Goal: Task Accomplishment & Management: Manage account settings

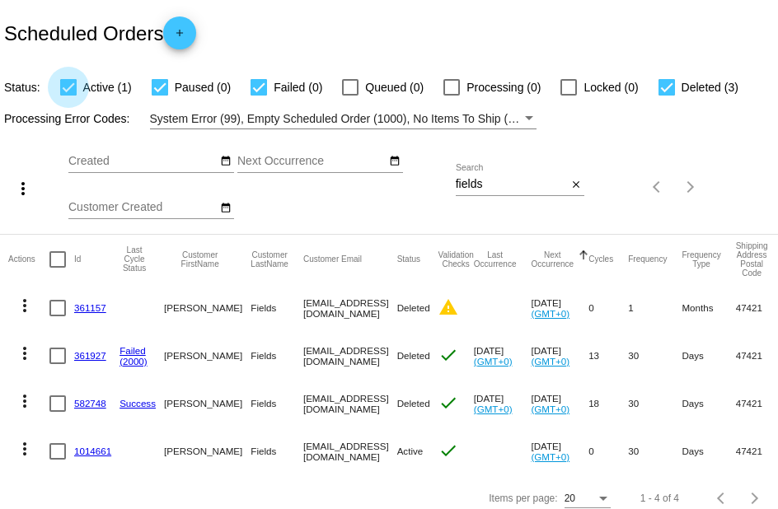
click at [70, 89] on div at bounding box center [68, 87] width 16 height 16
click at [68, 96] on input "Active (1)" at bounding box center [68, 96] width 1 height 1
checkbox input "false"
click at [159, 87] on div at bounding box center [160, 87] width 16 height 16
click at [159, 96] on input "Paused (0)" at bounding box center [159, 96] width 1 height 1
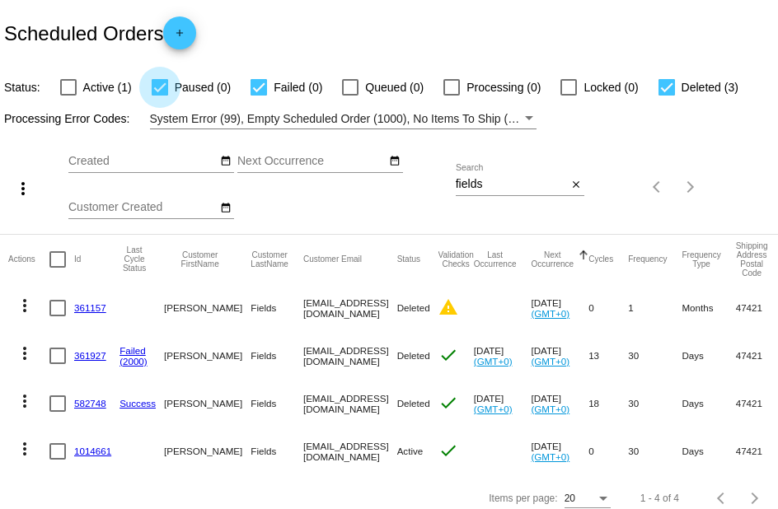
checkbox input "false"
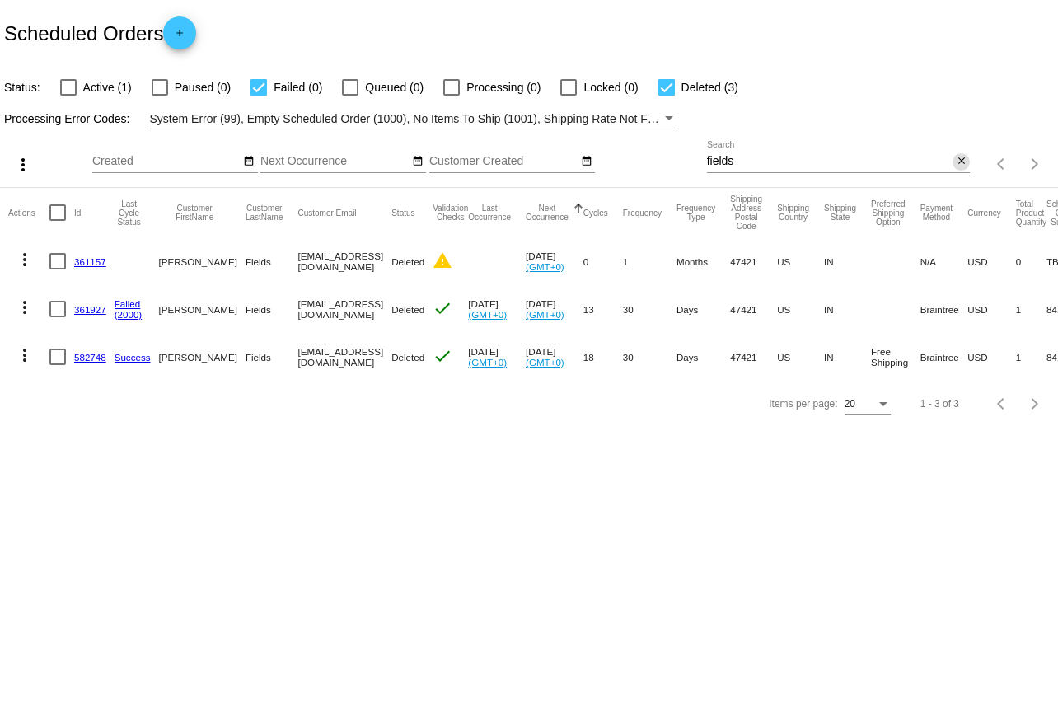
click at [777, 162] on mat-icon "close" at bounding box center [962, 161] width 12 height 13
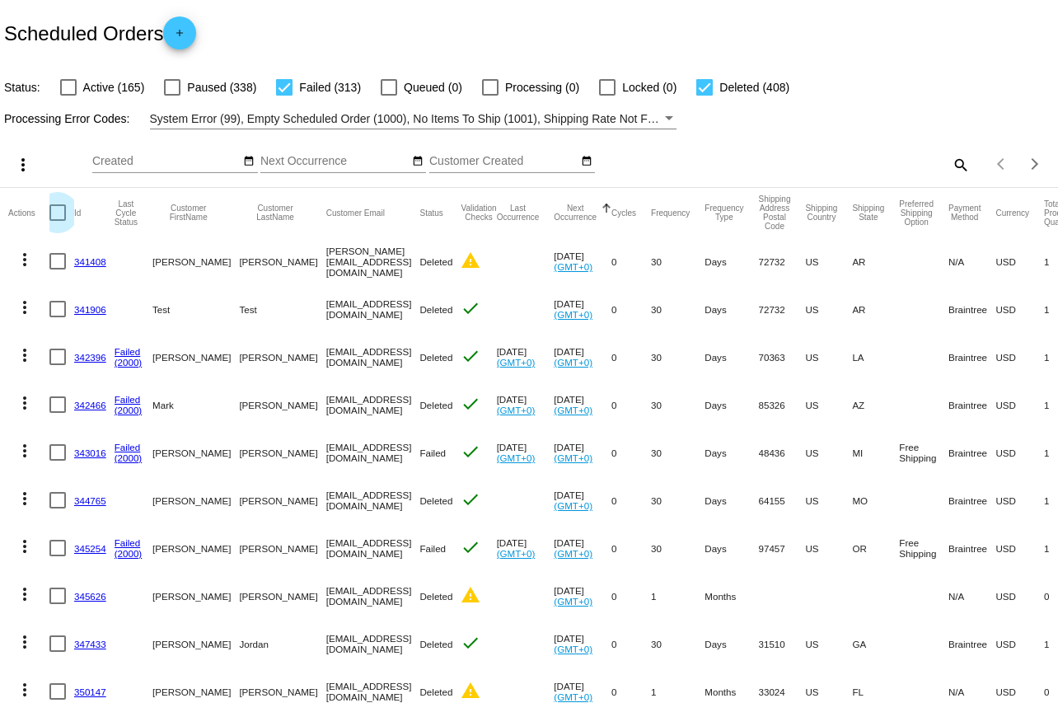
click at [50, 210] on div at bounding box center [57, 212] width 16 height 16
click at [57, 221] on input "checkbox" at bounding box center [57, 221] width 1 height 1
checkbox input "true"
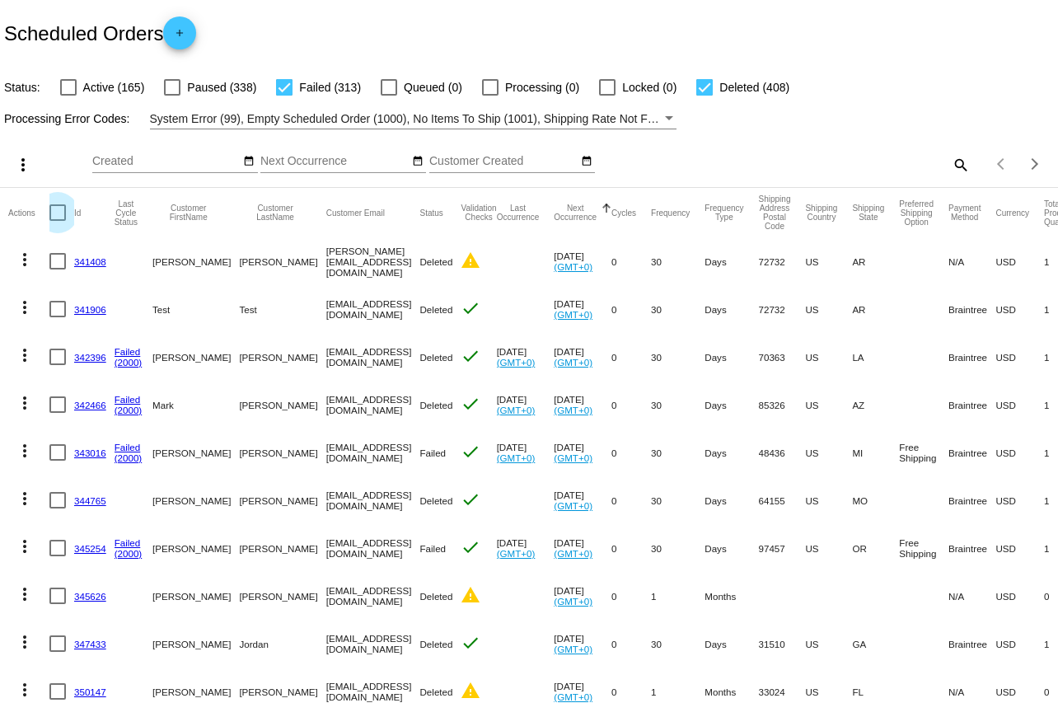
checkbox input "true"
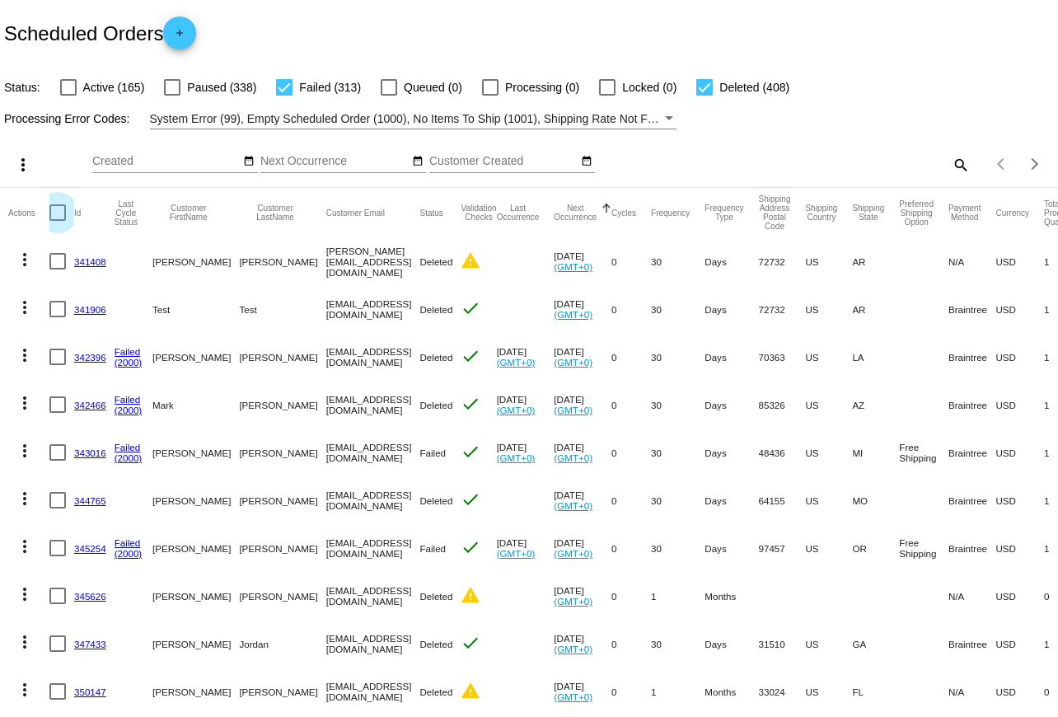
checkbox input "true"
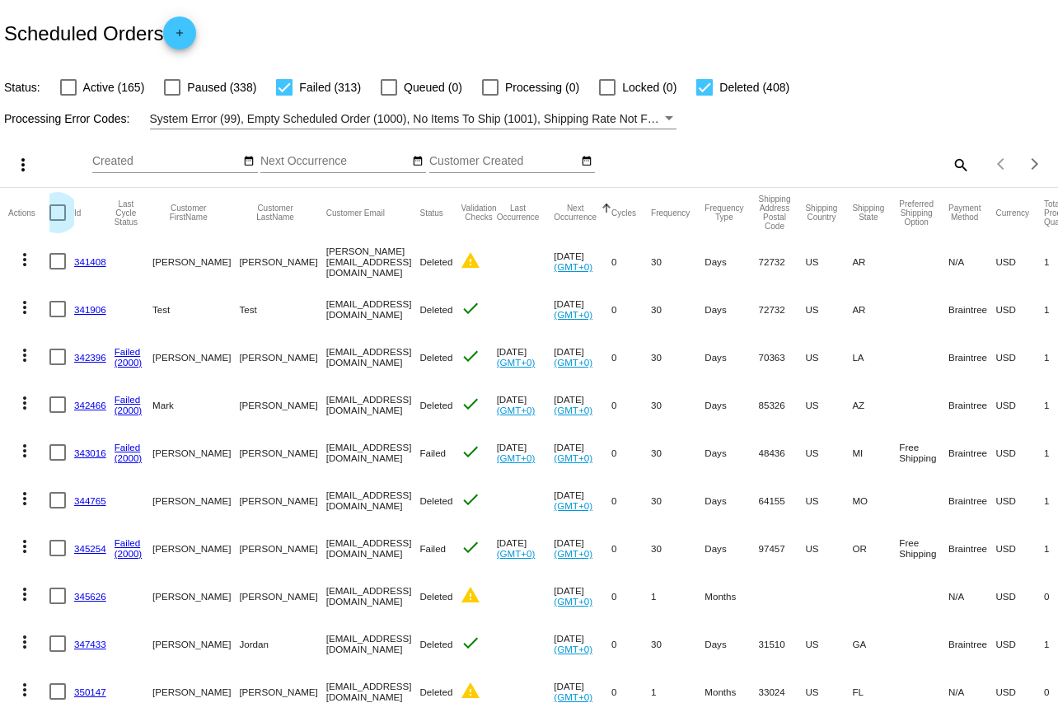
checkbox input "true"
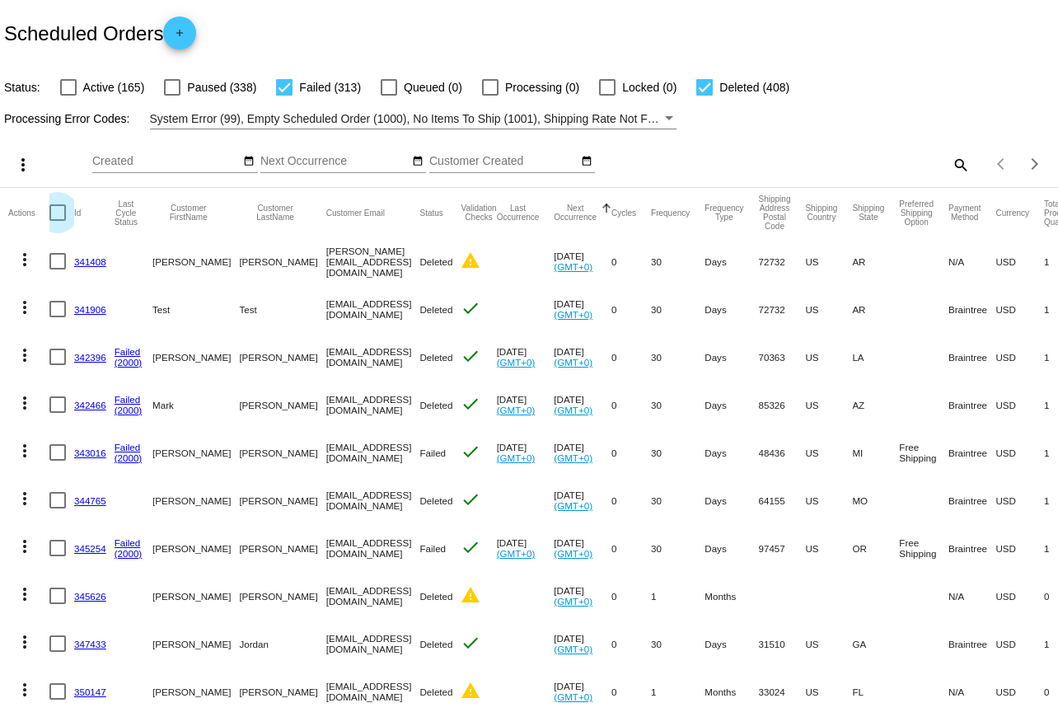
checkbox input "true"
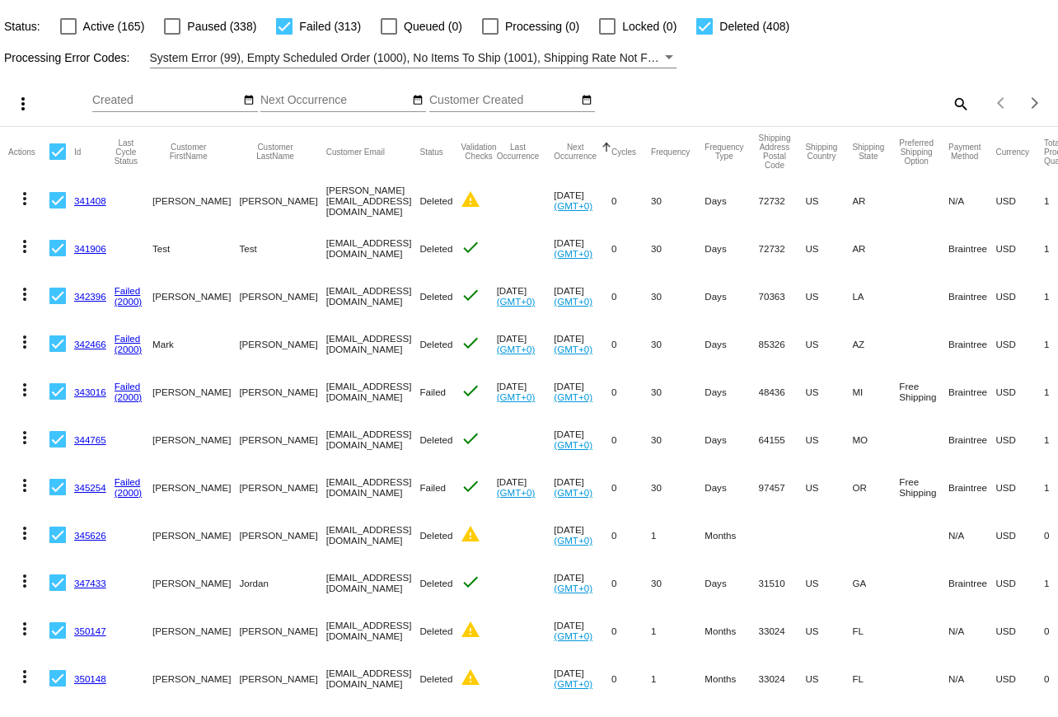
scroll to position [58, 0]
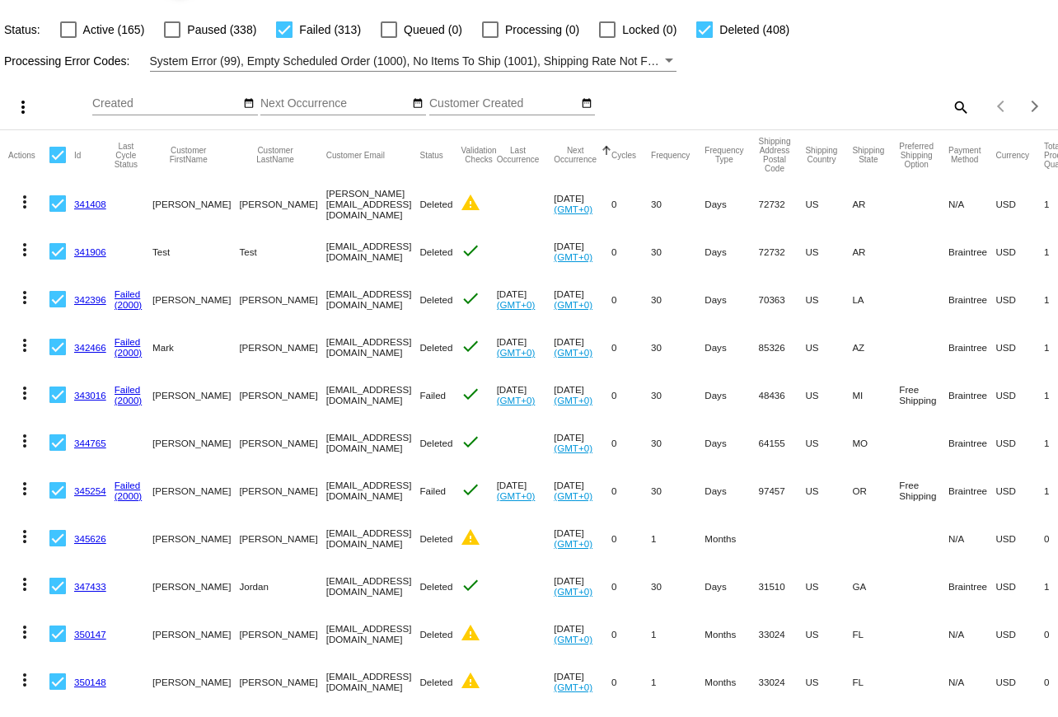
click at [32, 109] on mat-icon "more_vert" at bounding box center [23, 107] width 20 height 20
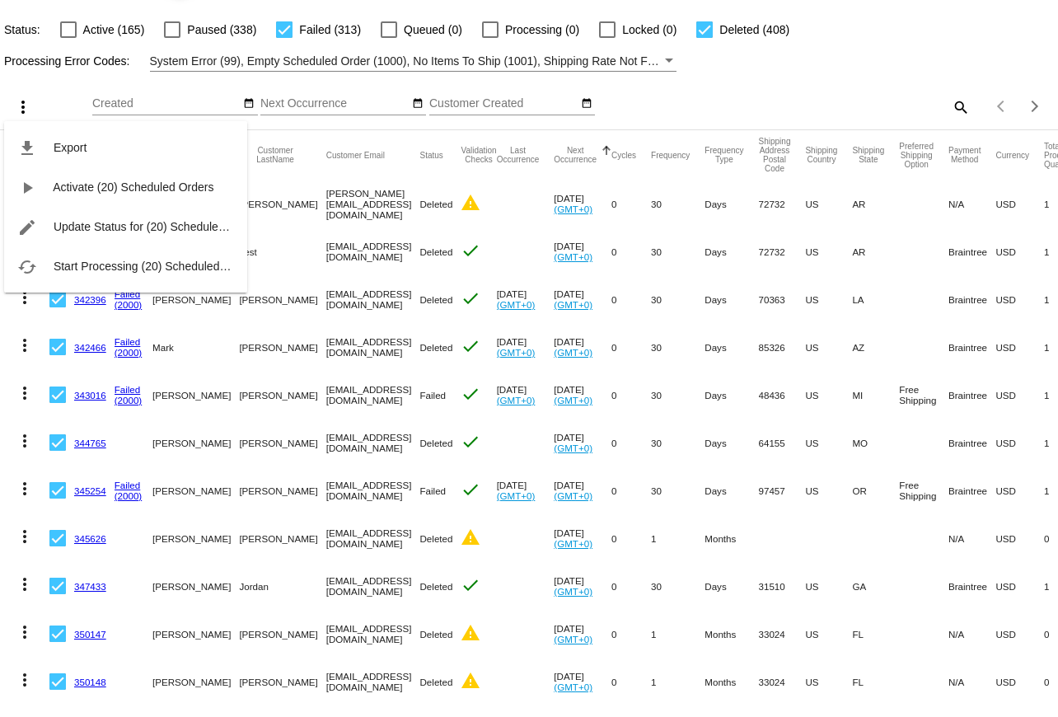
click at [763, 82] on div at bounding box center [529, 358] width 1058 height 717
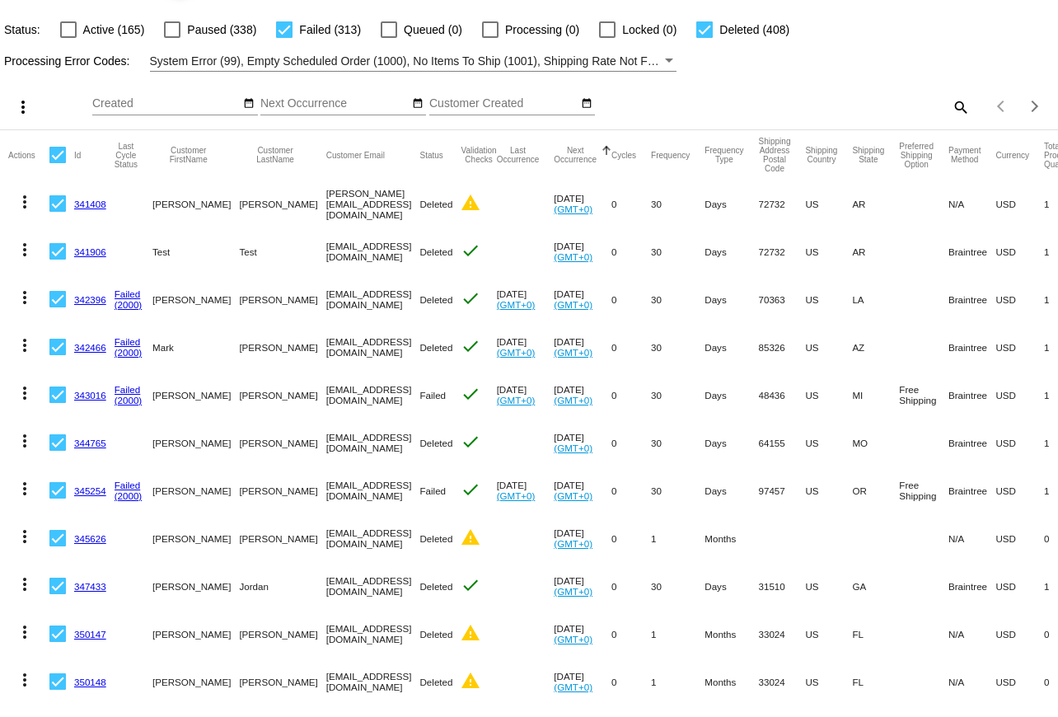
click at [20, 115] on mat-icon "more_vert" at bounding box center [23, 107] width 20 height 20
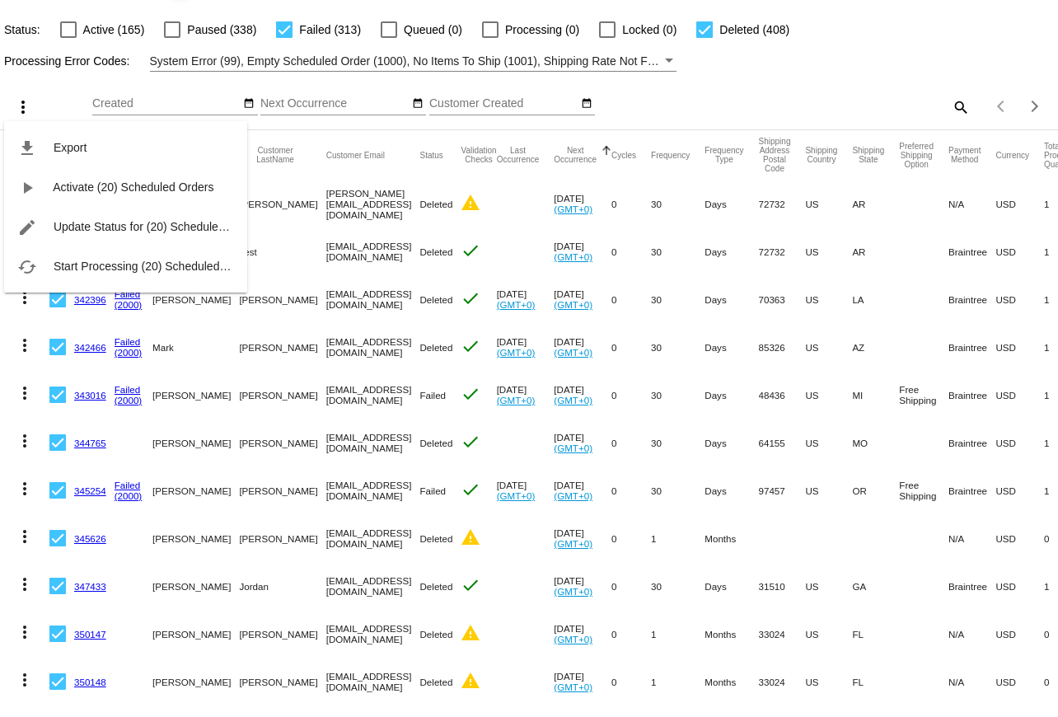
click at [735, 100] on div at bounding box center [529, 358] width 1058 height 717
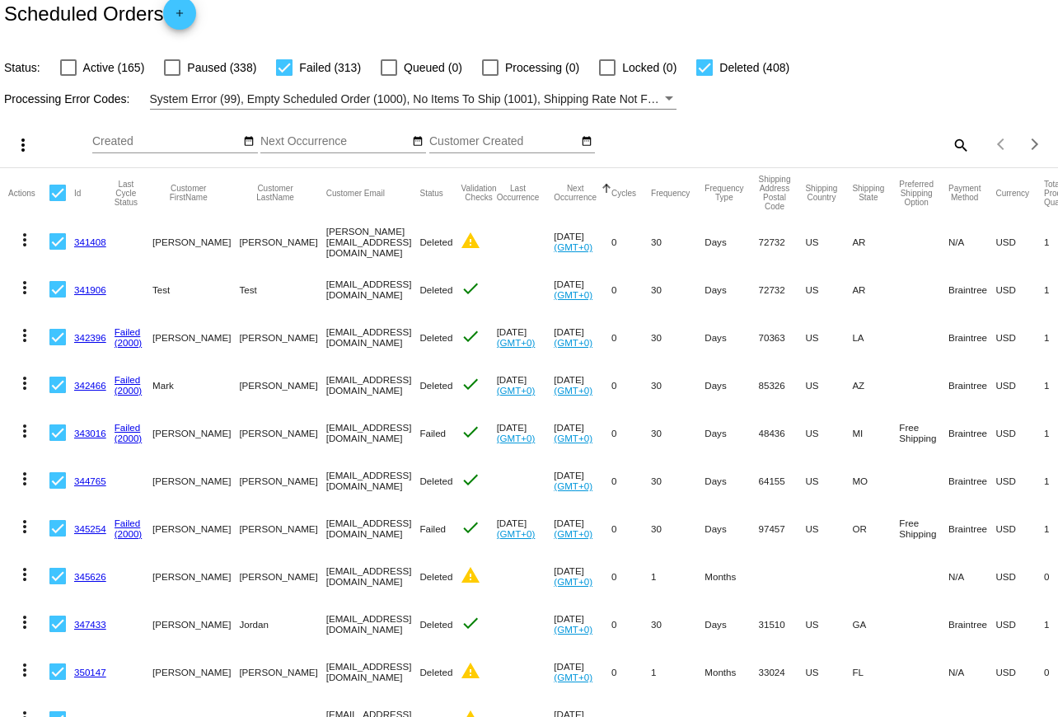
scroll to position [0, 0]
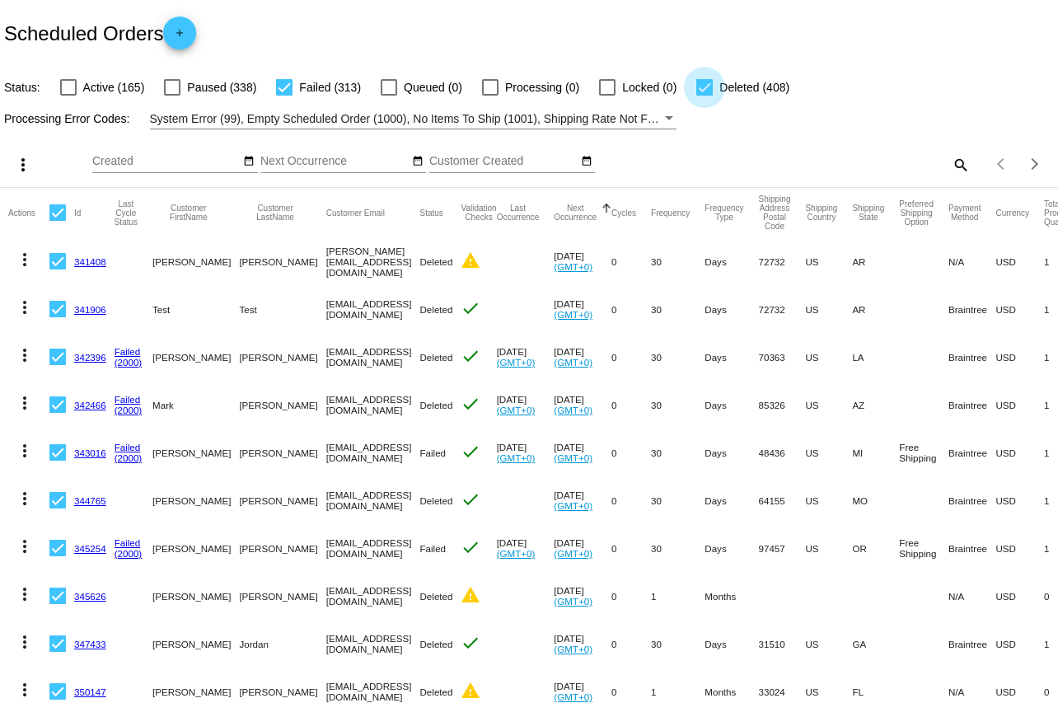
click at [701, 89] on div at bounding box center [704, 87] width 16 height 16
click at [704, 96] on input "Deleted (408)" at bounding box center [704, 96] width 1 height 1
checkbox input "false"
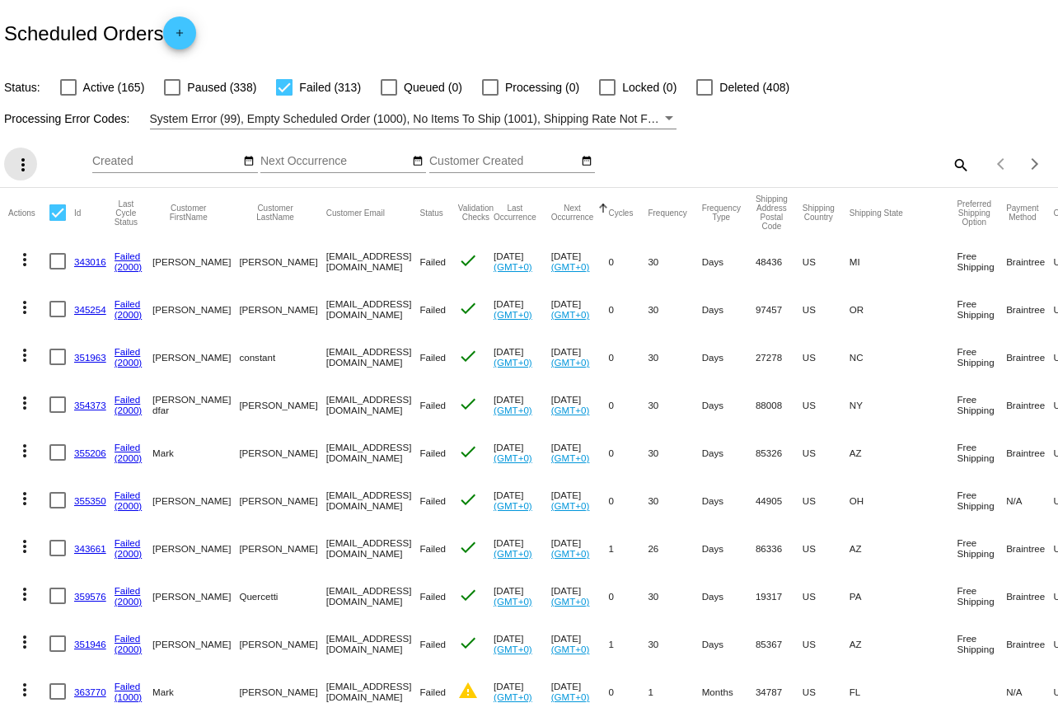
click at [22, 165] on mat-icon "more_vert" at bounding box center [23, 165] width 20 height 20
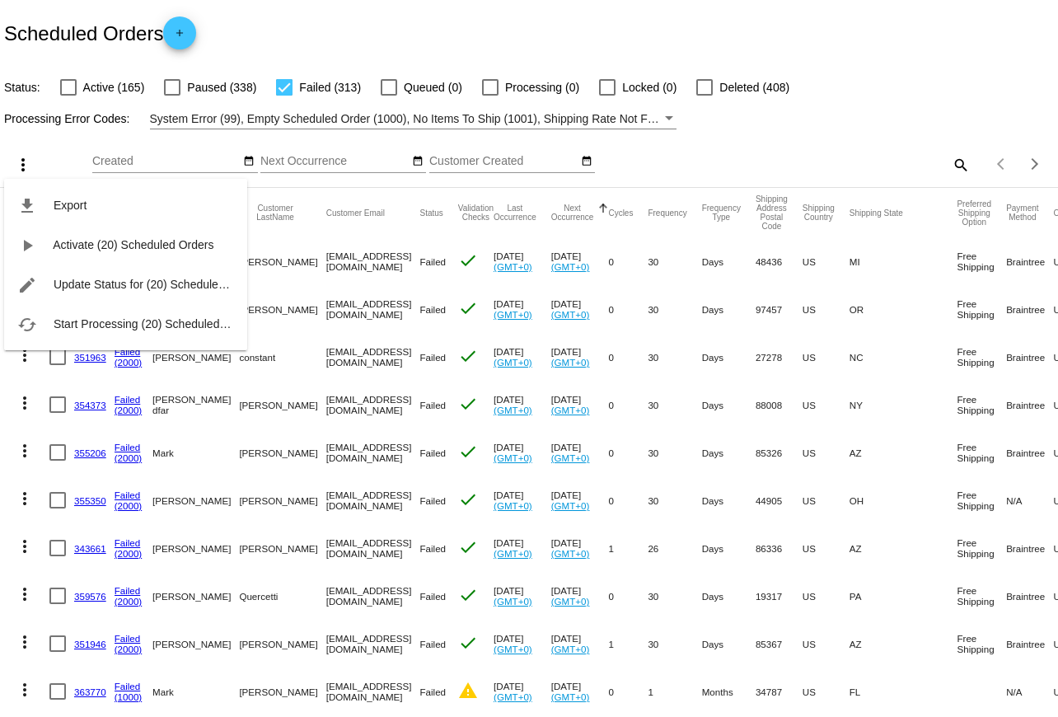
click at [765, 155] on div at bounding box center [529, 358] width 1058 height 717
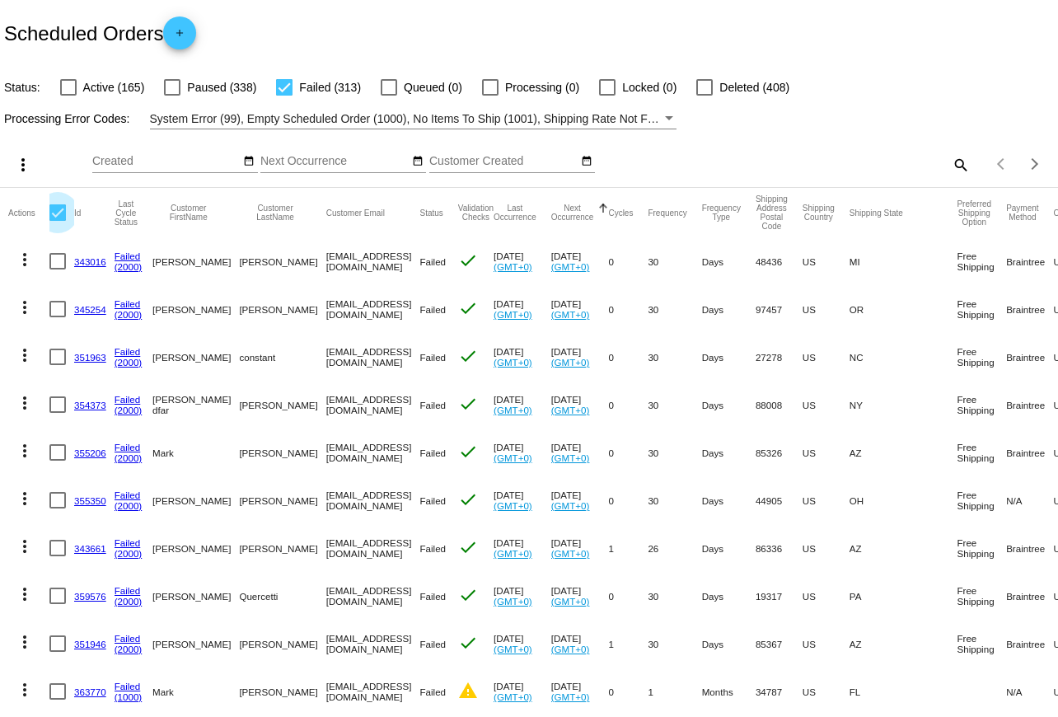
click at [54, 215] on div at bounding box center [57, 212] width 16 height 16
click at [57, 221] on input "checkbox" at bounding box center [57, 221] width 1 height 1
checkbox input "true"
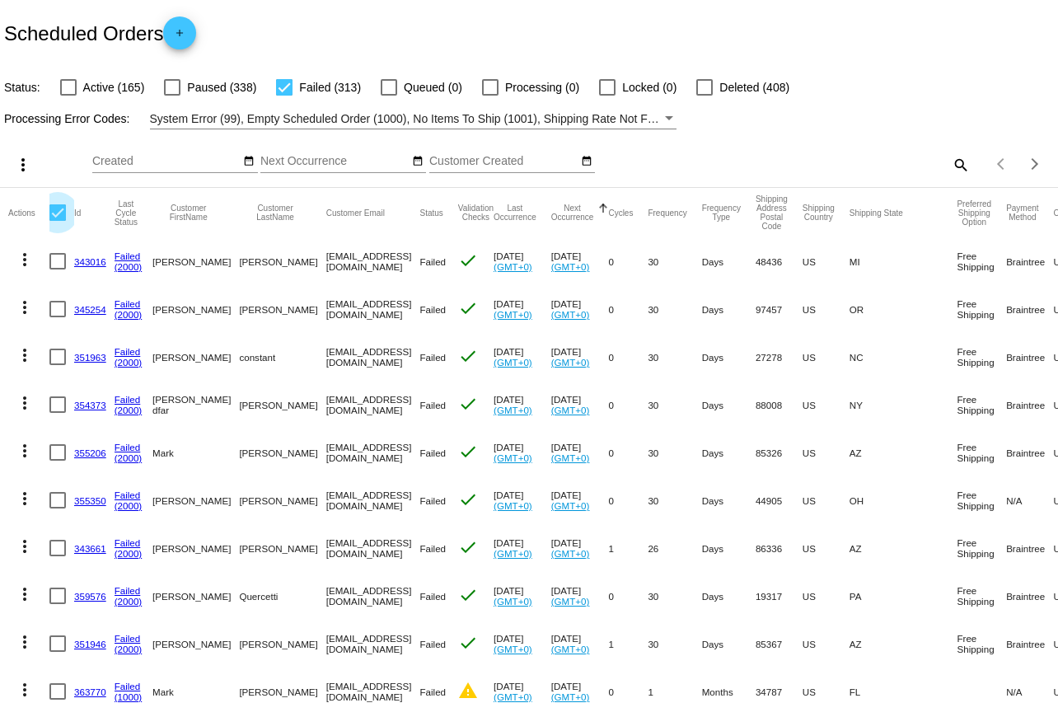
checkbox input "true"
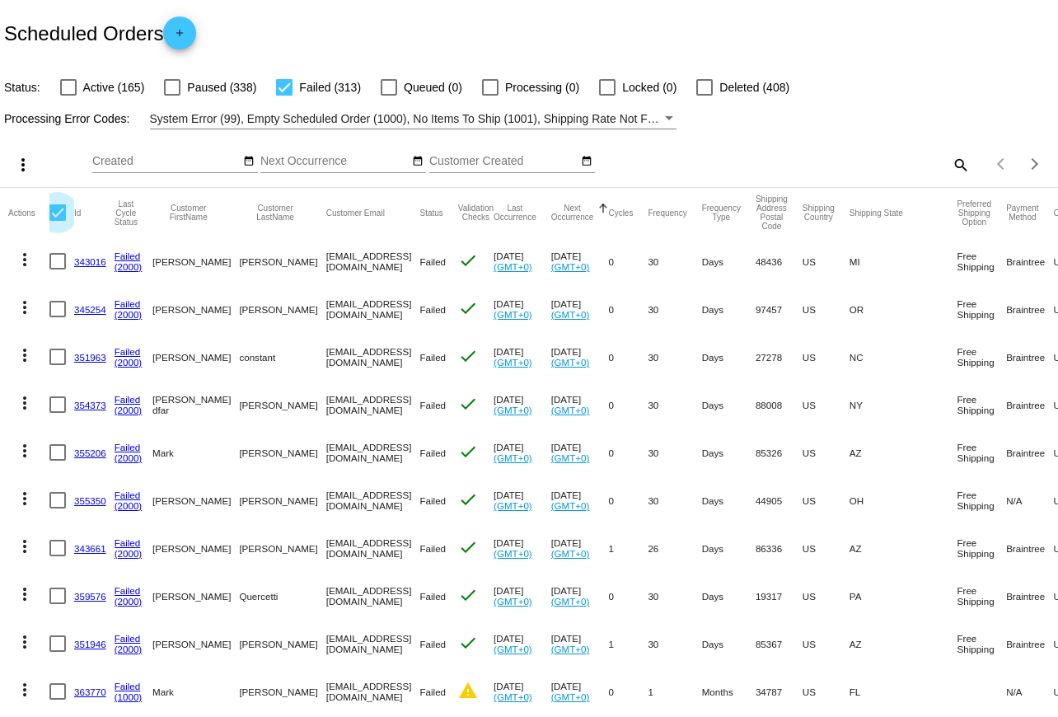
checkbox input "true"
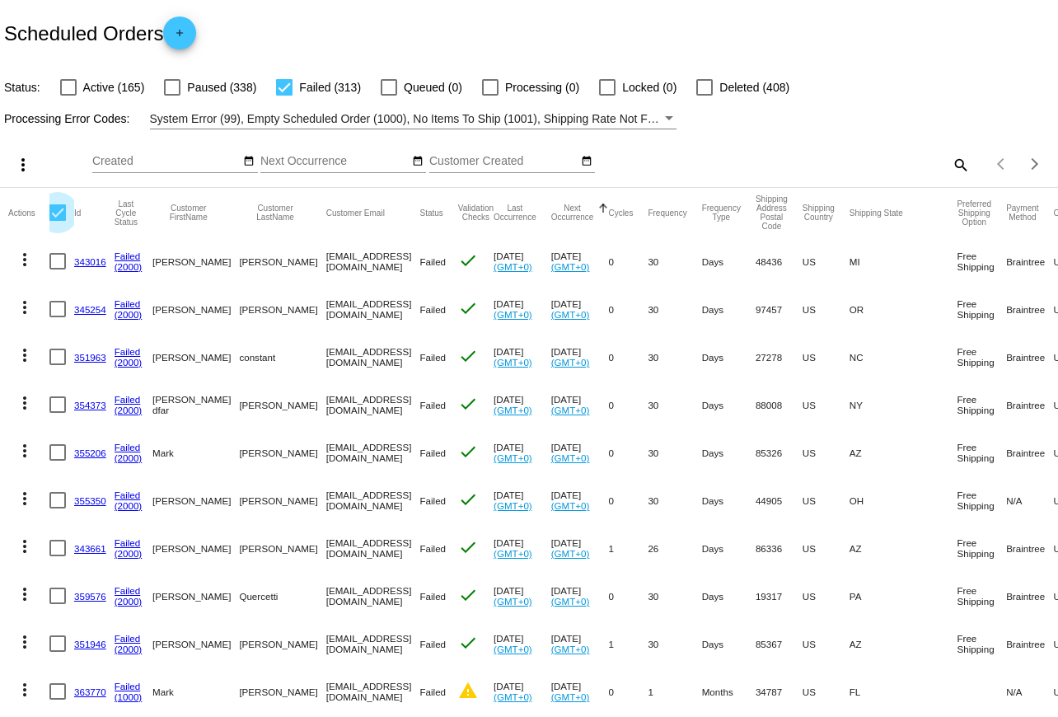
checkbox input "true"
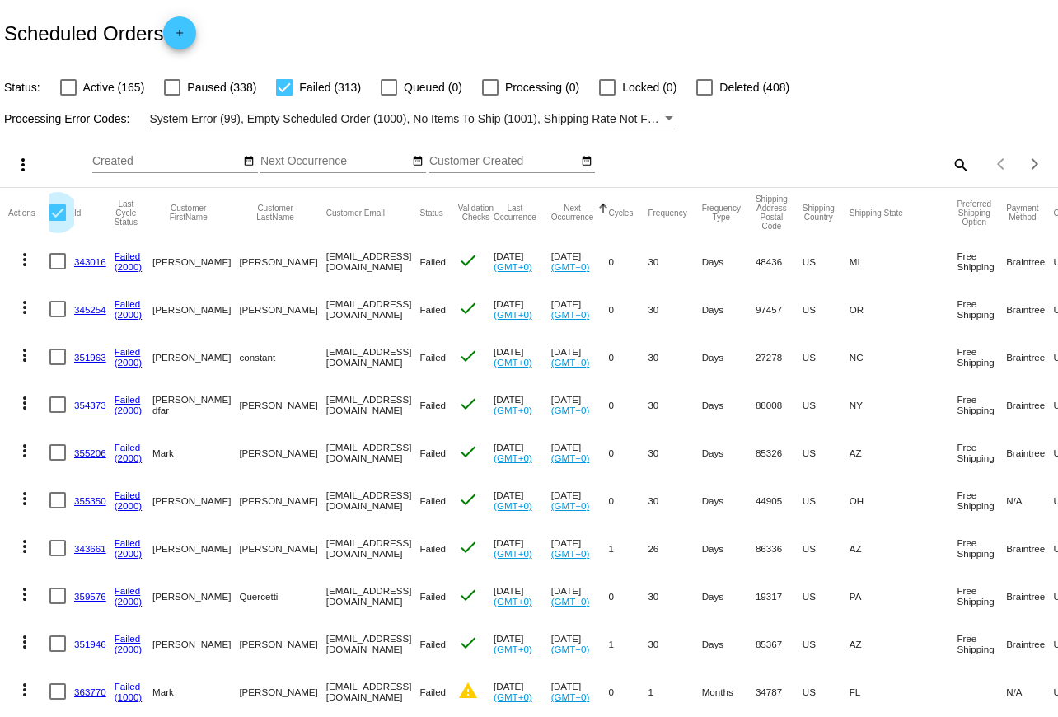
checkbox input "true"
click at [21, 161] on mat-icon "more_vert" at bounding box center [23, 165] width 20 height 20
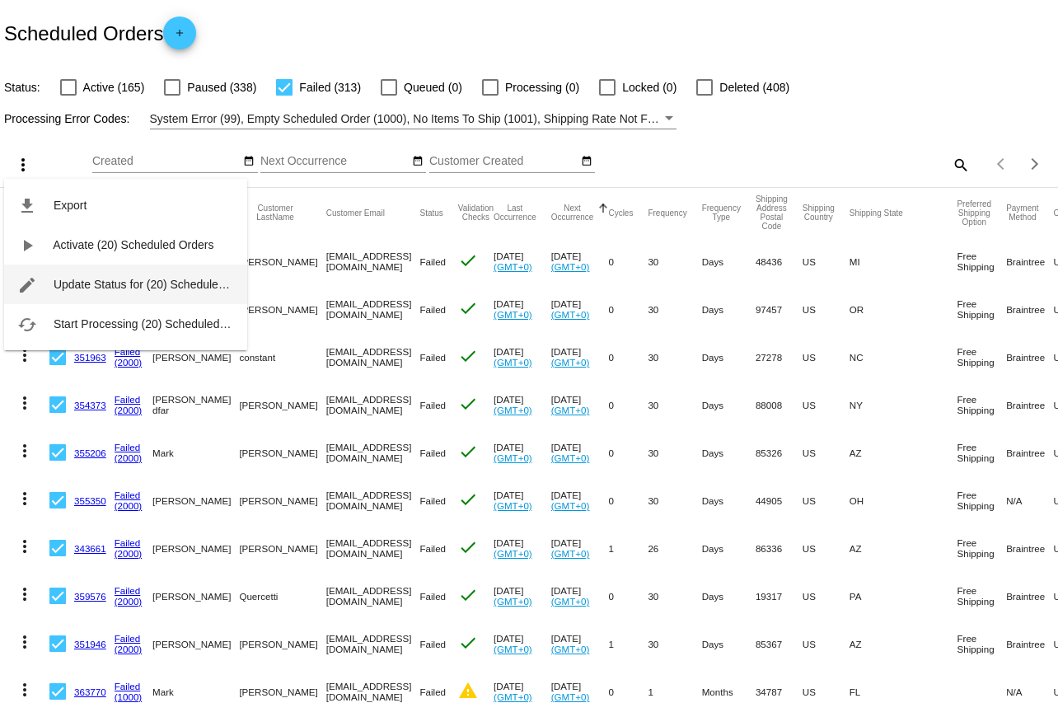
click at [77, 291] on button "edit Update Status for (20) Scheduled Orders" at bounding box center [125, 285] width 243 height 40
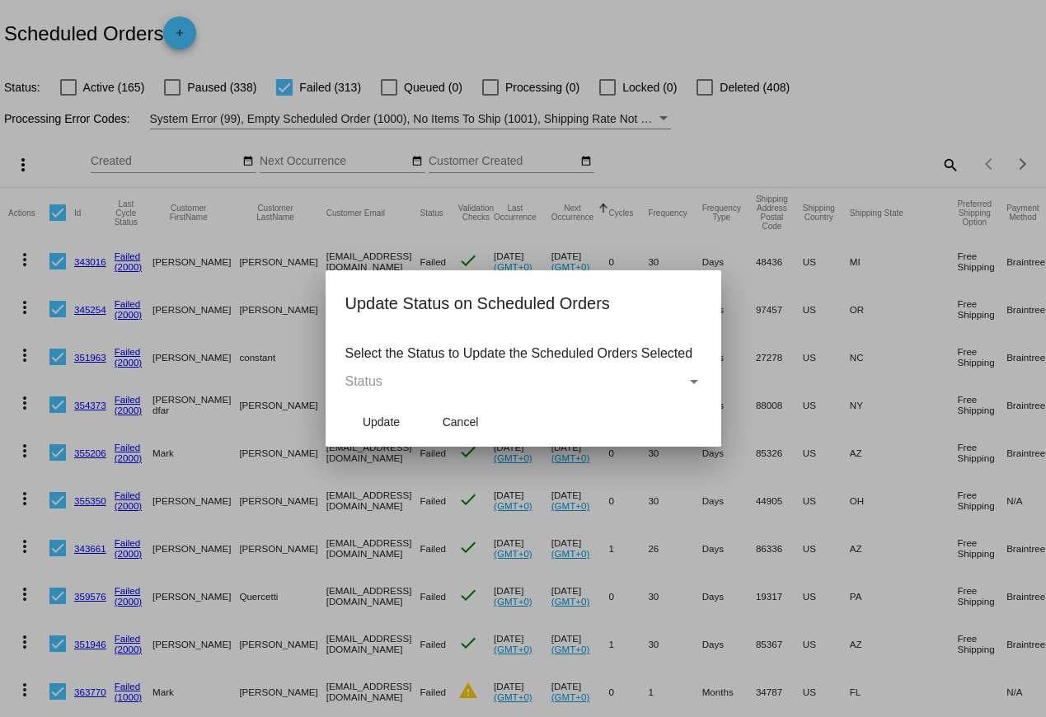
click at [693, 377] on div "Status" at bounding box center [694, 381] width 15 height 15
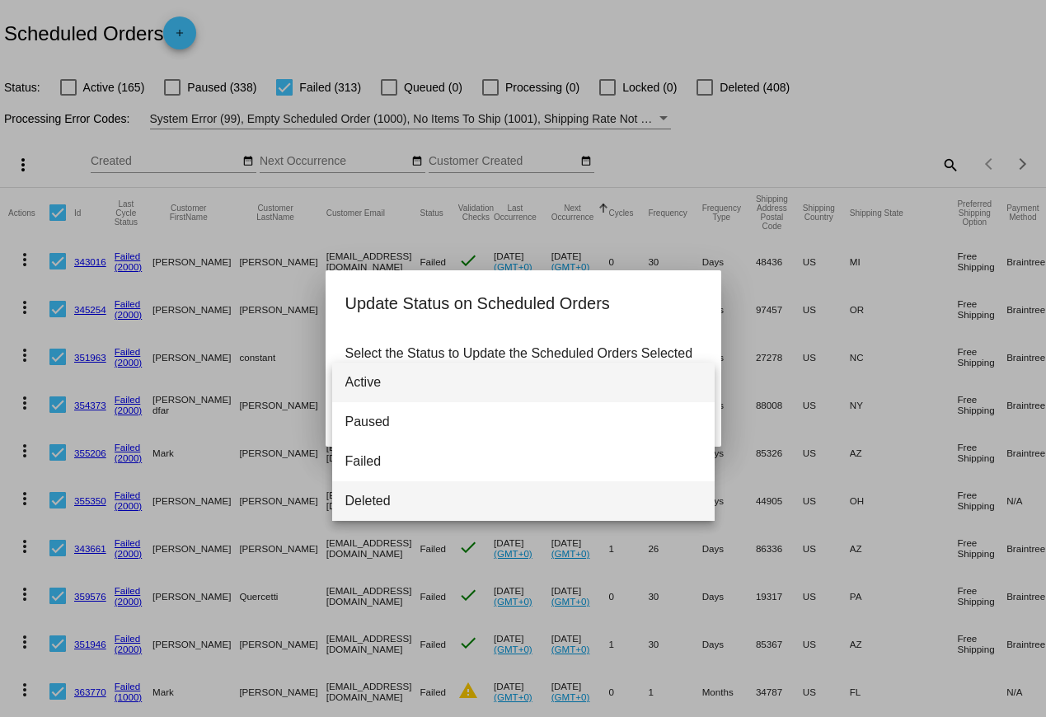
click at [621, 494] on span "Deleted" at bounding box center [523, 501] width 356 height 40
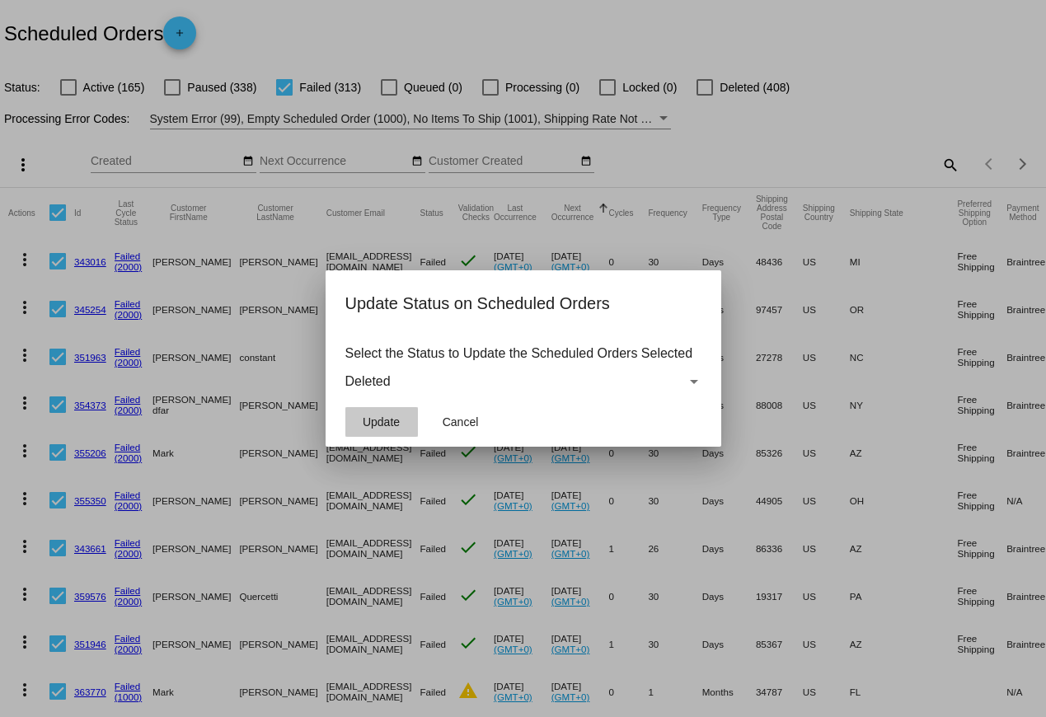
click at [370, 417] on span "Update" at bounding box center [381, 421] width 37 height 13
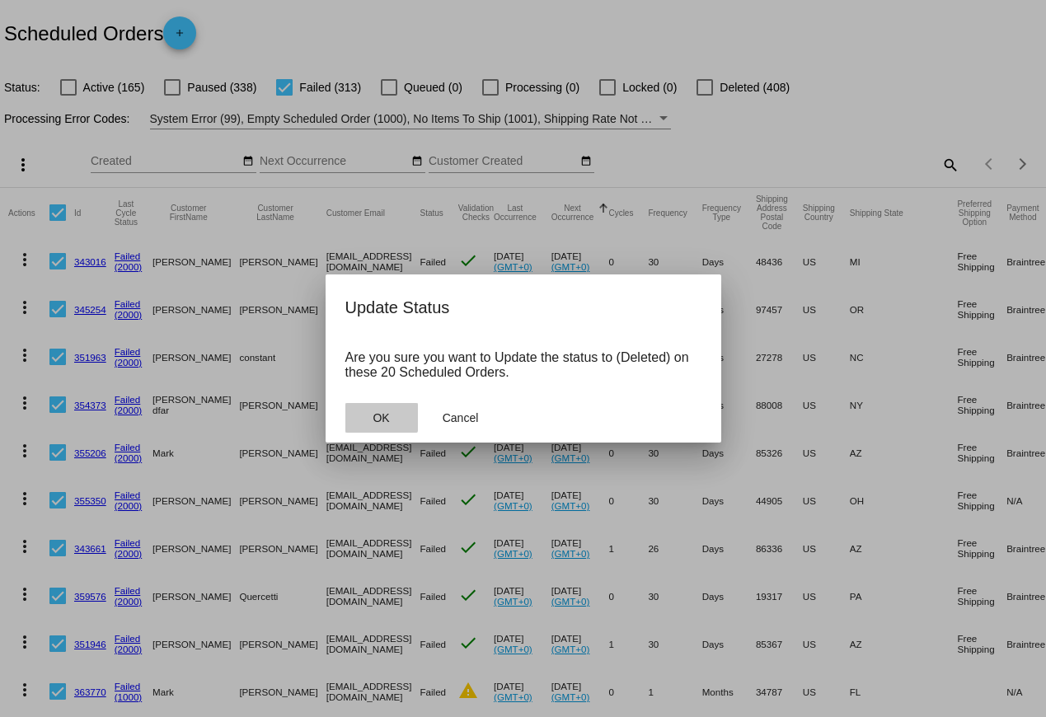
click at [371, 416] on button "OK" at bounding box center [381, 418] width 73 height 30
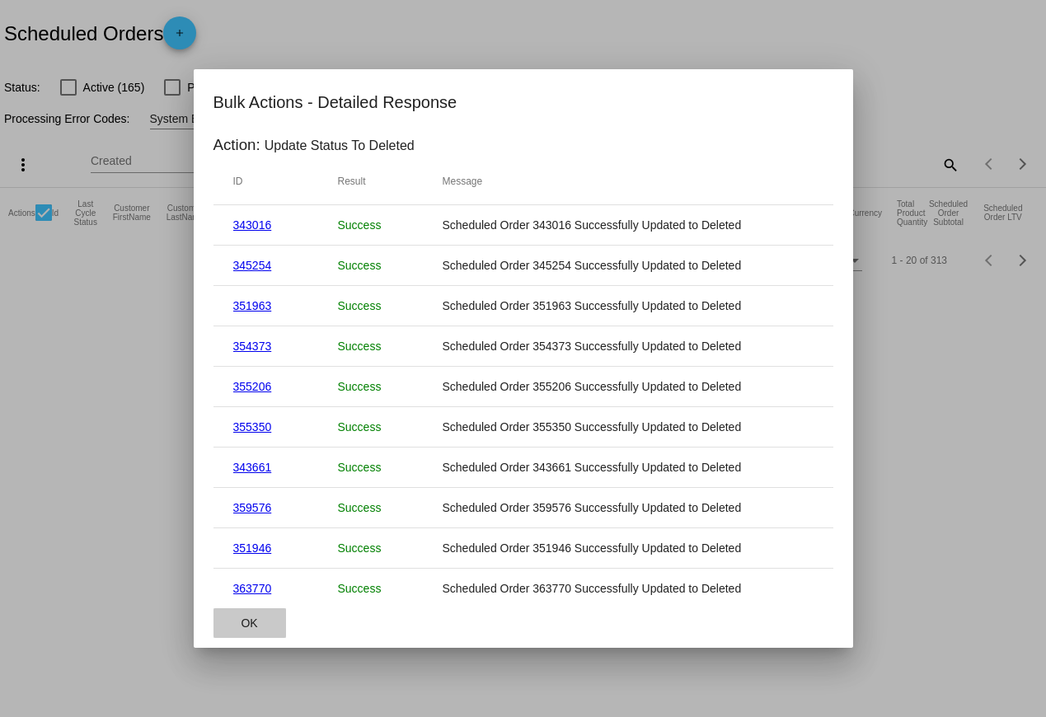
click at [259, 509] on button "OK" at bounding box center [249, 623] width 73 height 30
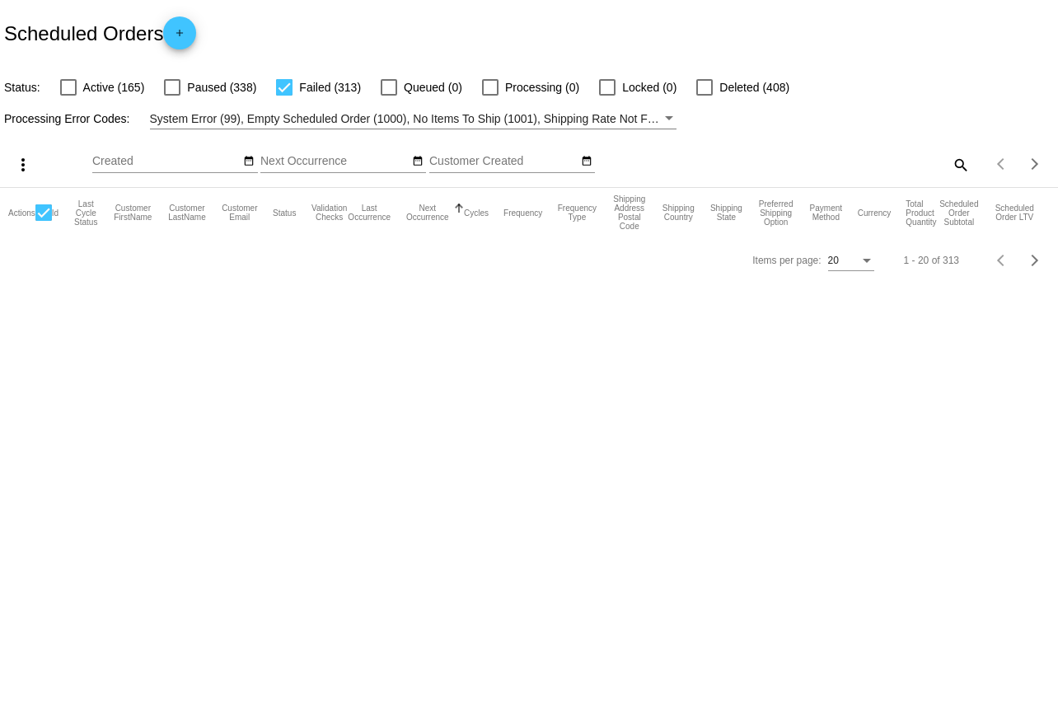
click at [777, 267] on div "20" at bounding box center [843, 262] width 31 height 12
click at [777, 327] on span "100" at bounding box center [851, 333] width 46 height 30
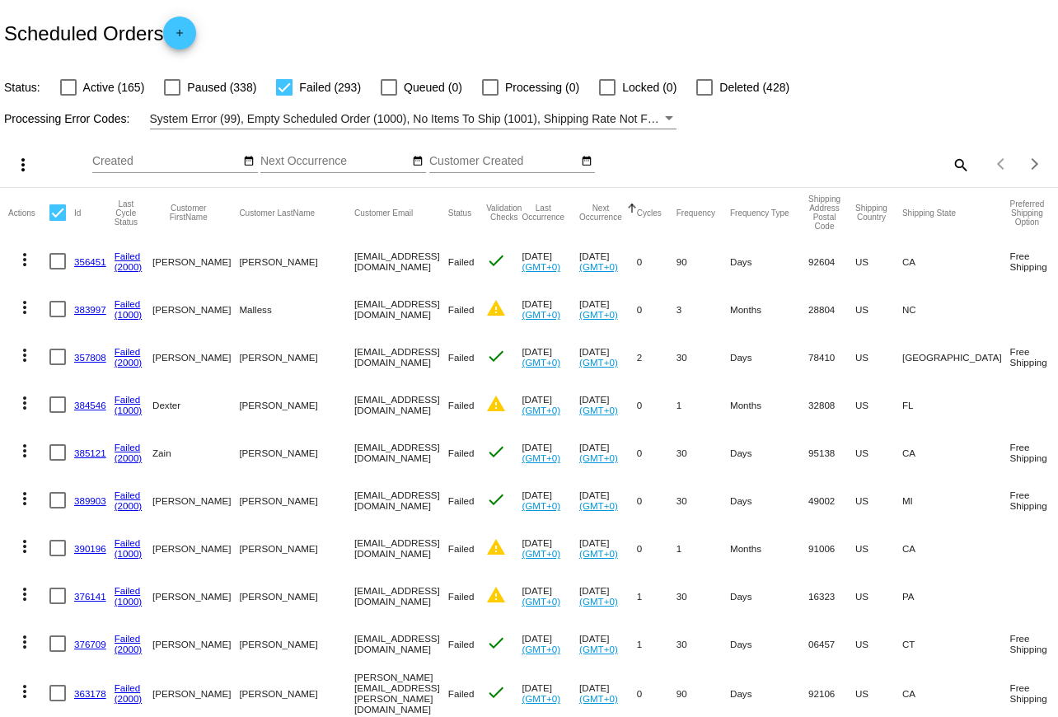
click at [26, 174] on mat-icon "more_vert" at bounding box center [23, 165] width 20 height 20
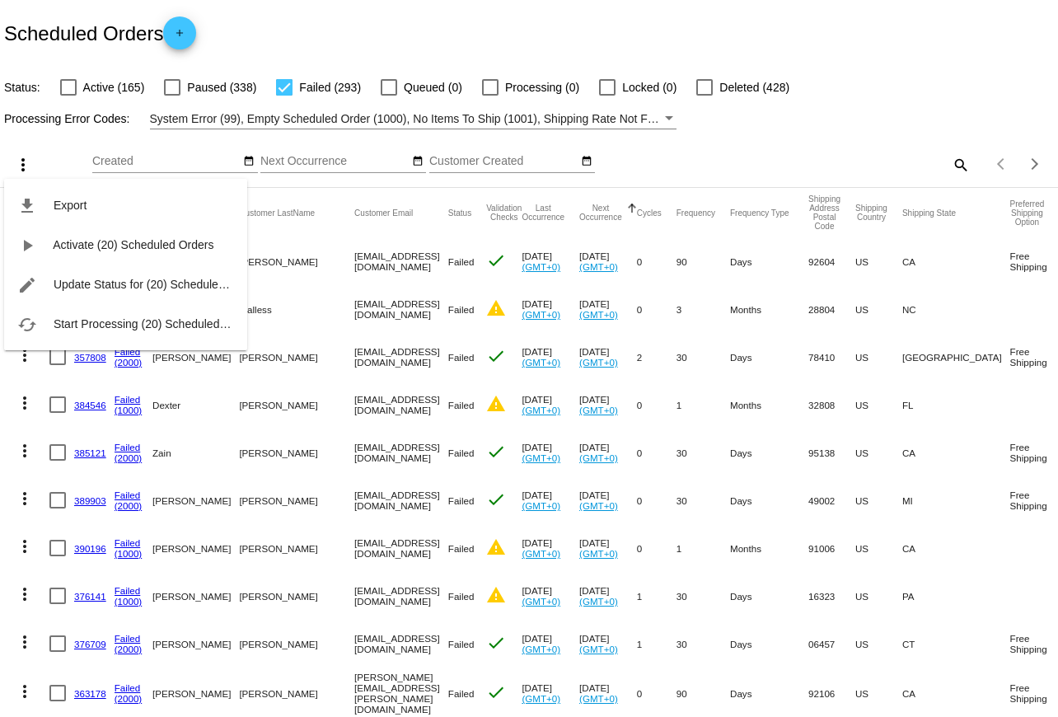
drag, startPoint x: 66, startPoint y: 174, endPoint x: 65, endPoint y: 182, distance: 8.3
click at [66, 174] on div "file_download Export play_arrow Activate (20) Scheduled Orders edit Update Stat…" at bounding box center [125, 249] width 243 height 203
click at [4, 415] on div at bounding box center [529, 358] width 1058 height 717
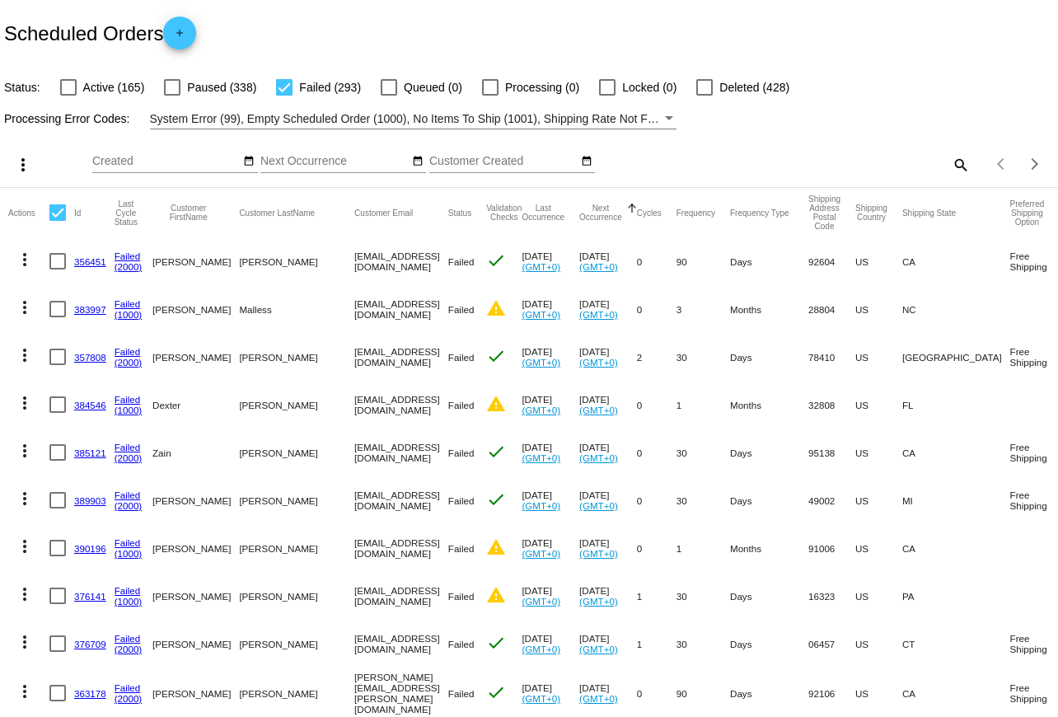
click at [54, 212] on div at bounding box center [57, 212] width 16 height 16
click at [57, 221] on input "checkbox" at bounding box center [57, 221] width 1 height 1
checkbox input "true"
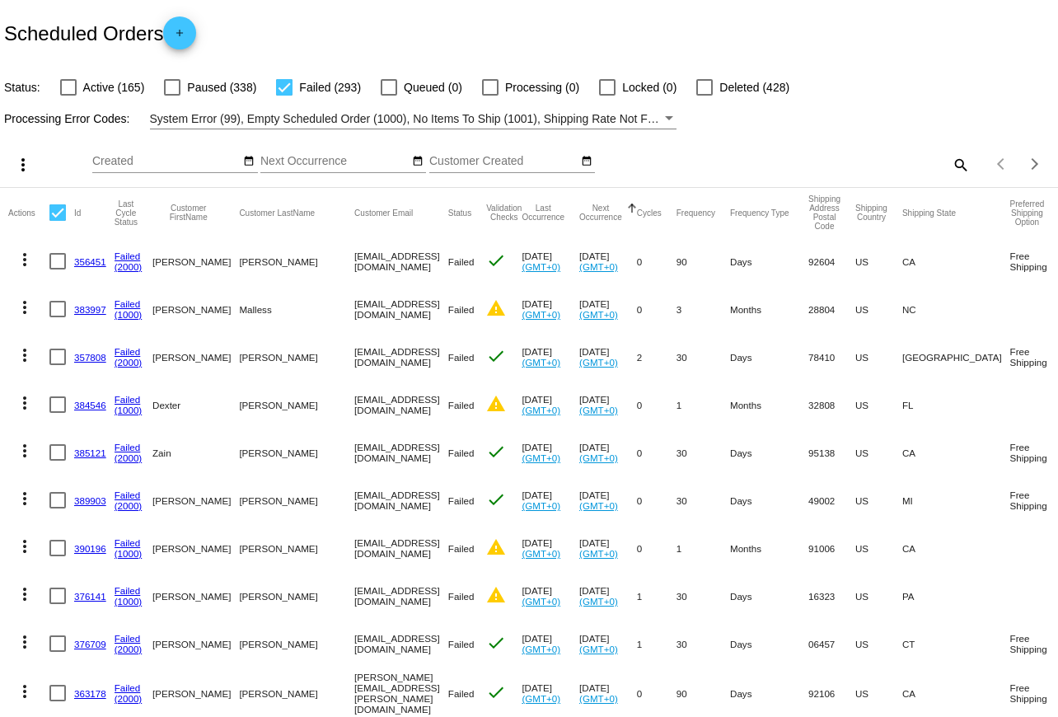
checkbox input "true"
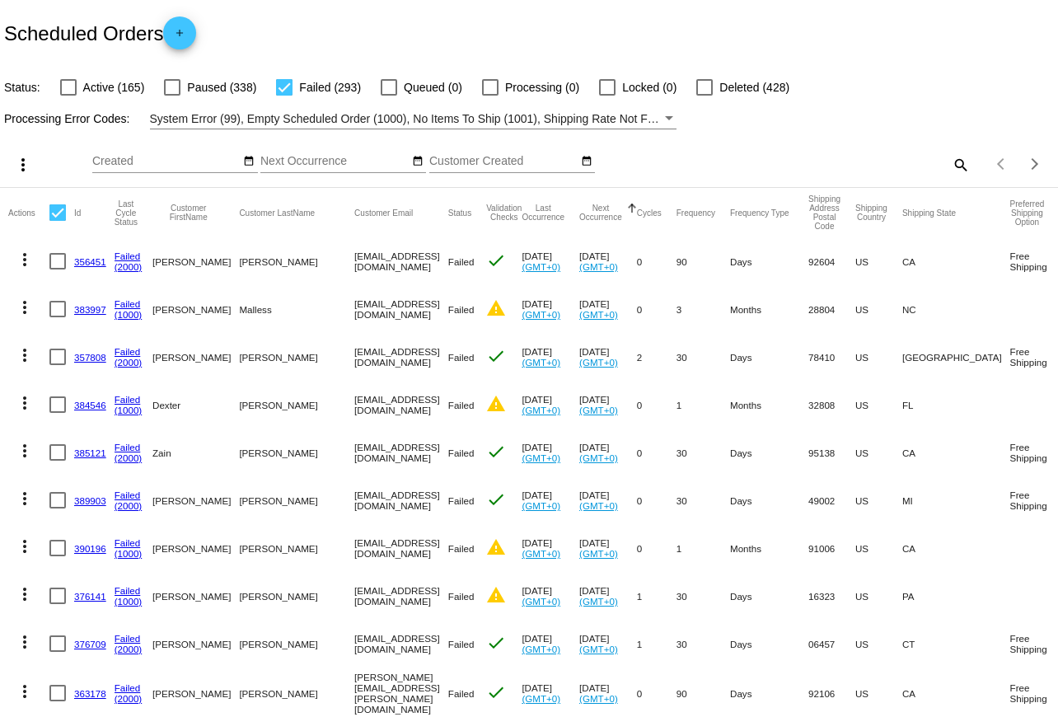
checkbox input "true"
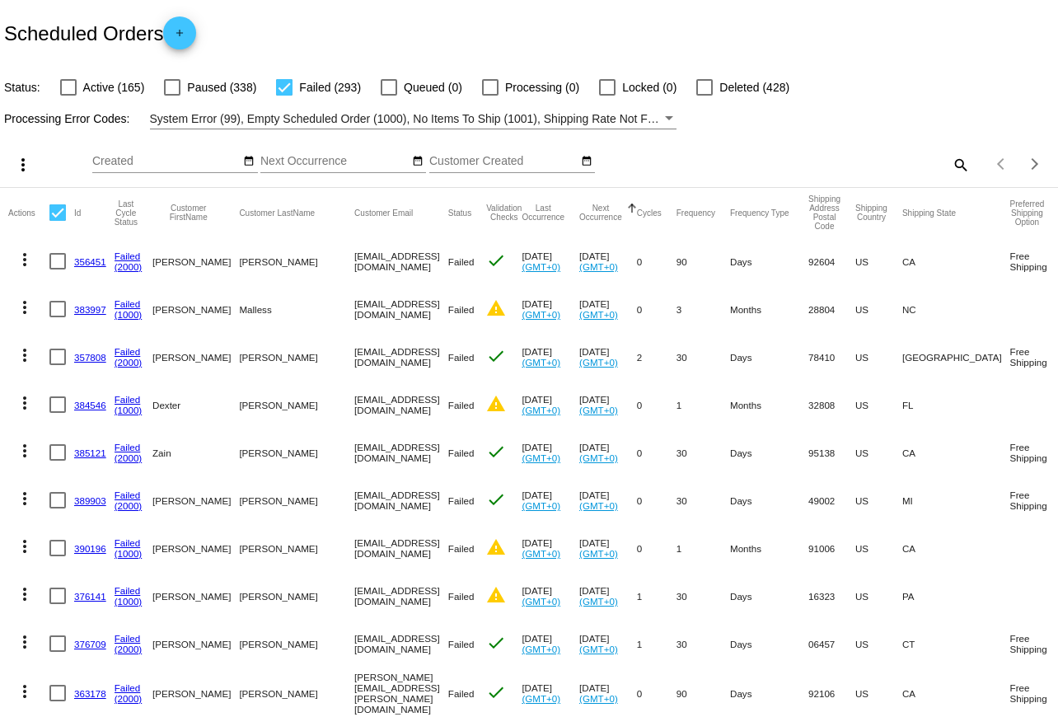
checkbox input "true"
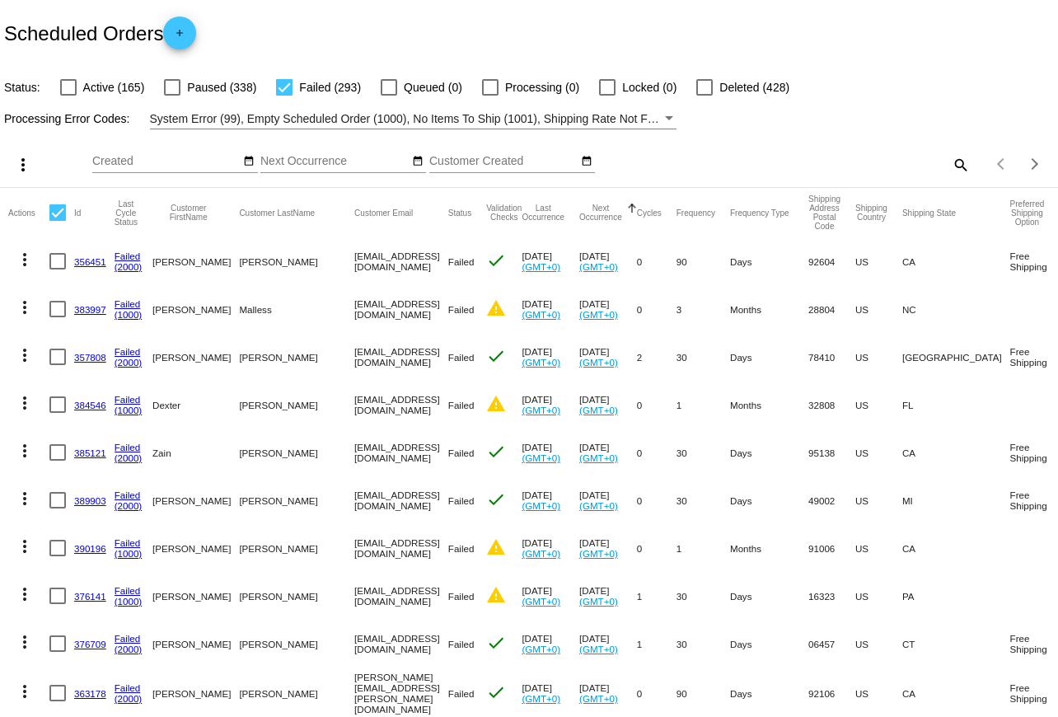
checkbox input "true"
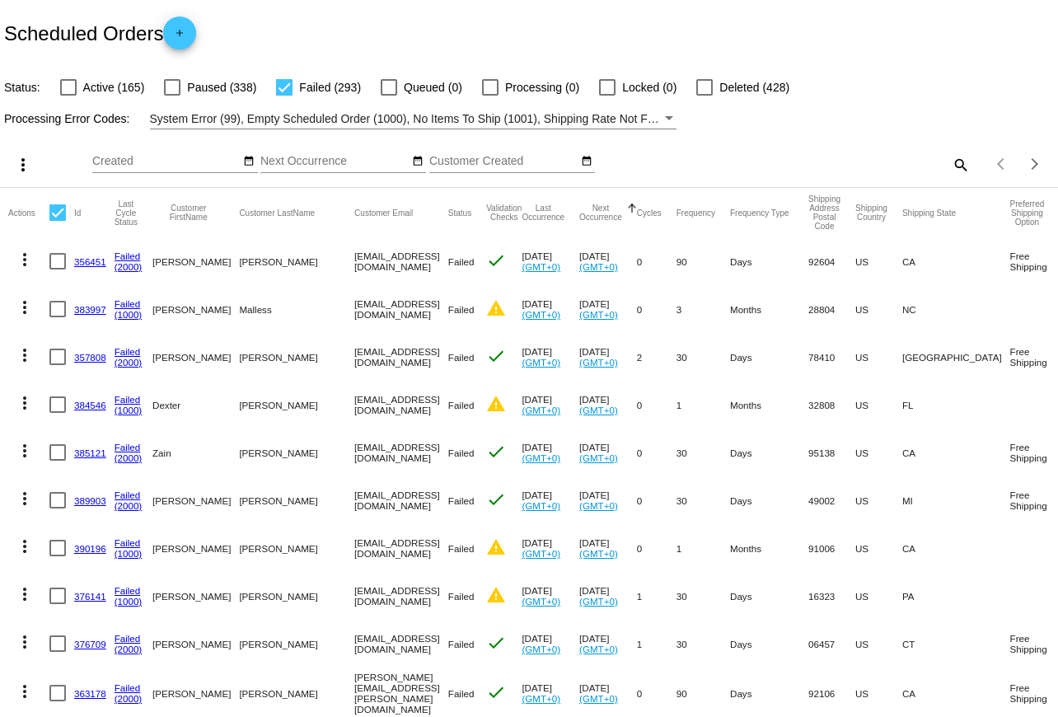
checkbox input "true"
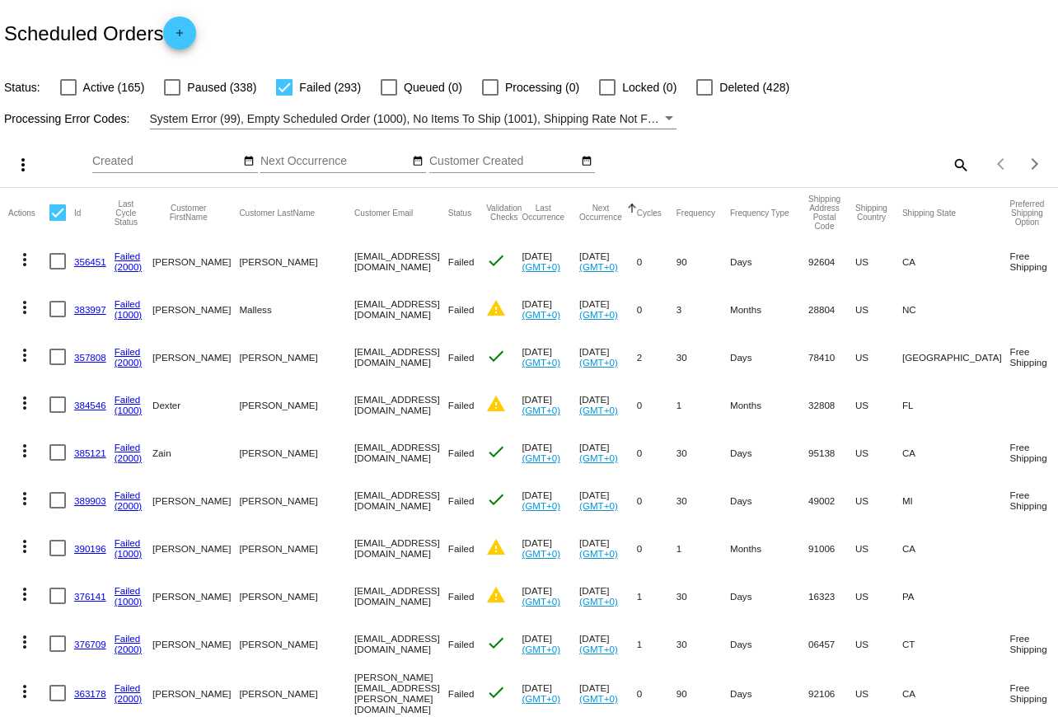
checkbox input "true"
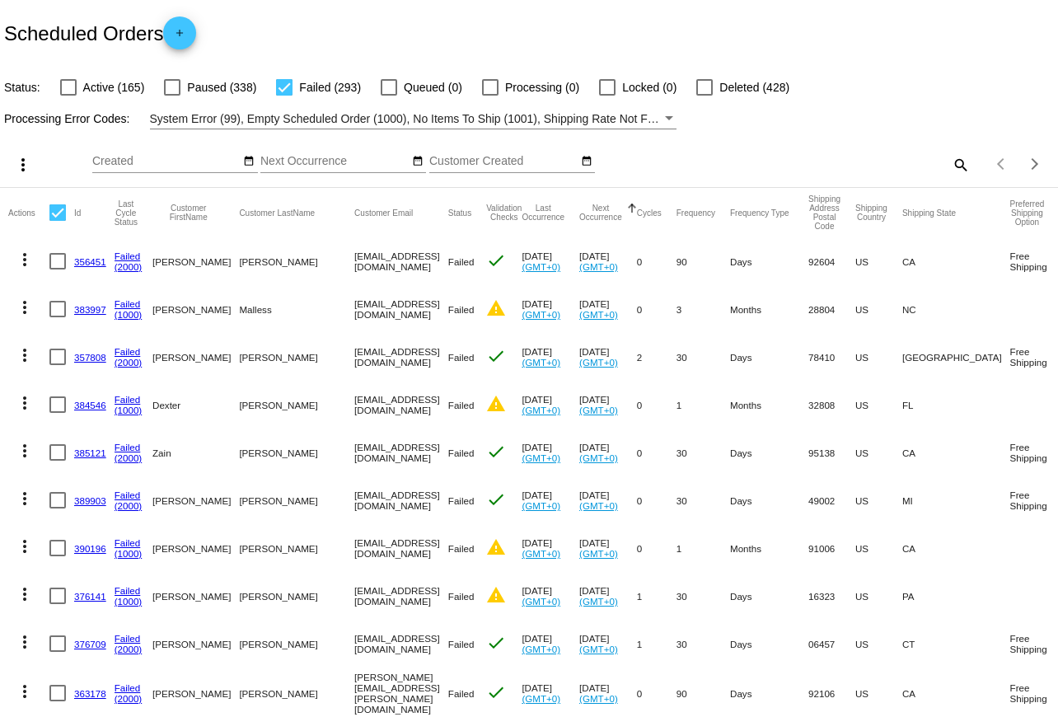
checkbox input "true"
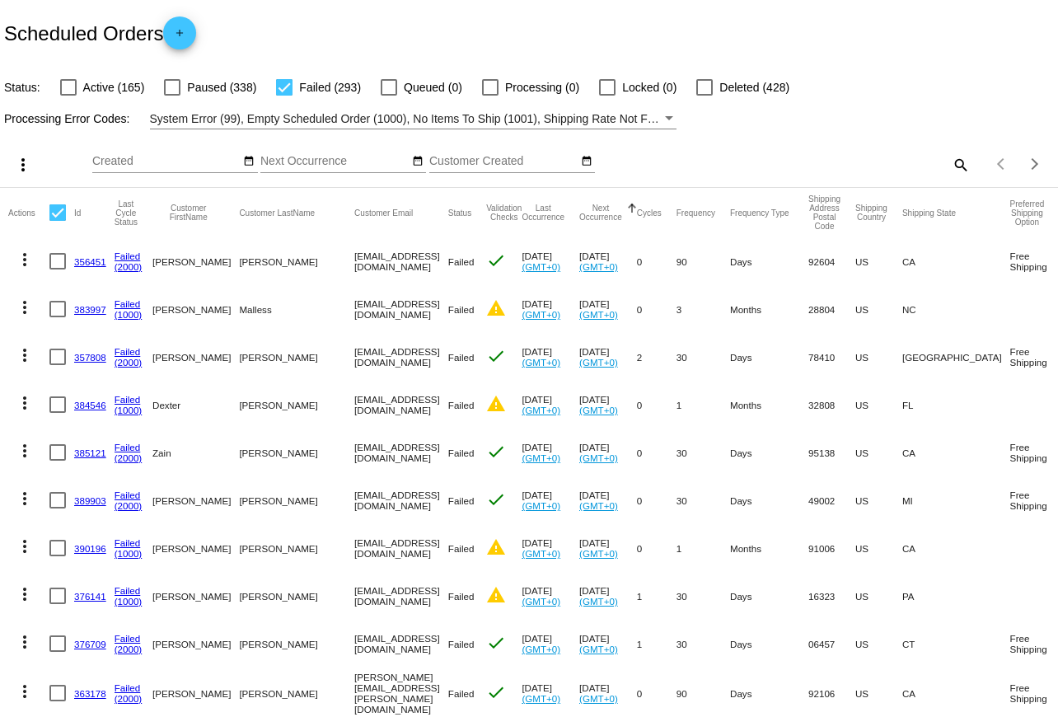
checkbox input "true"
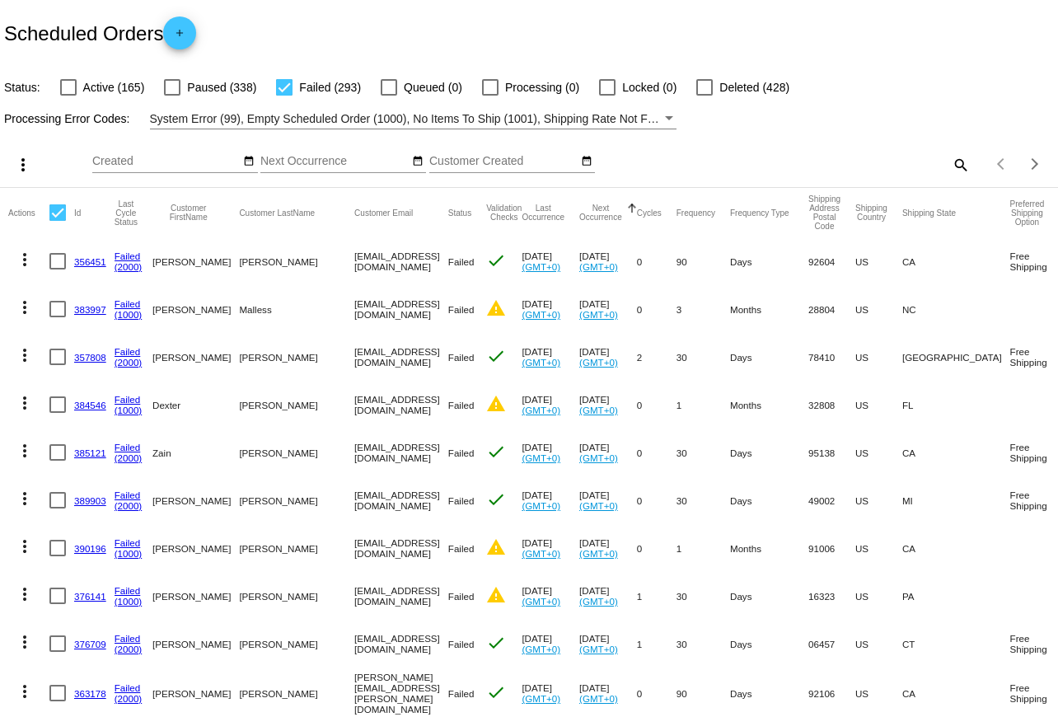
checkbox input "true"
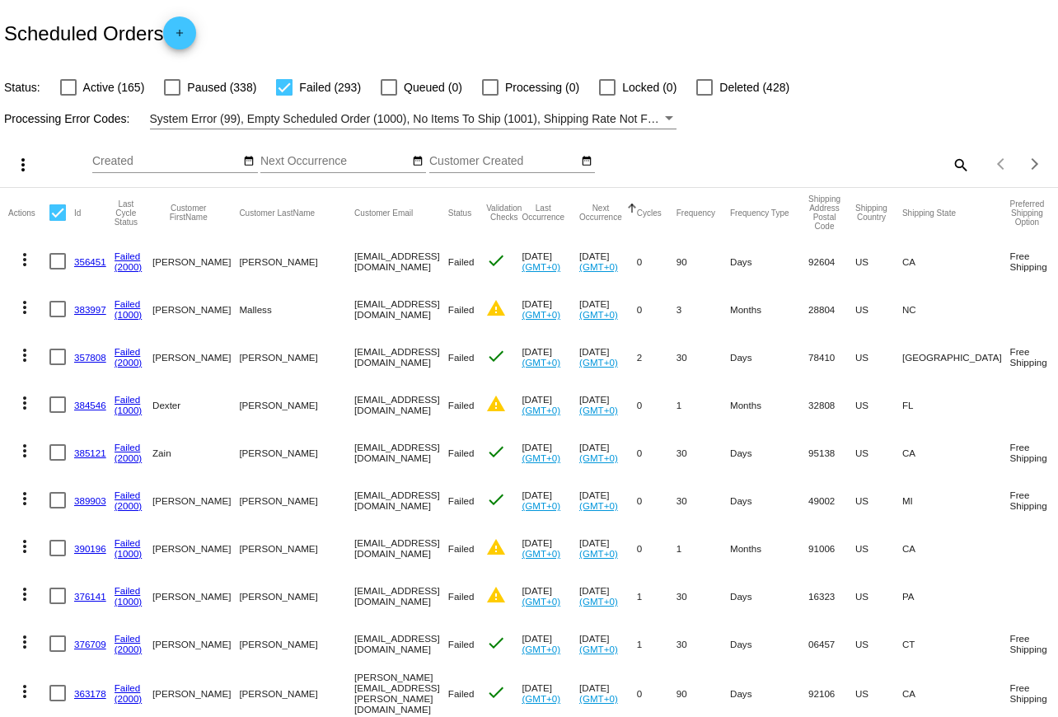
checkbox input "true"
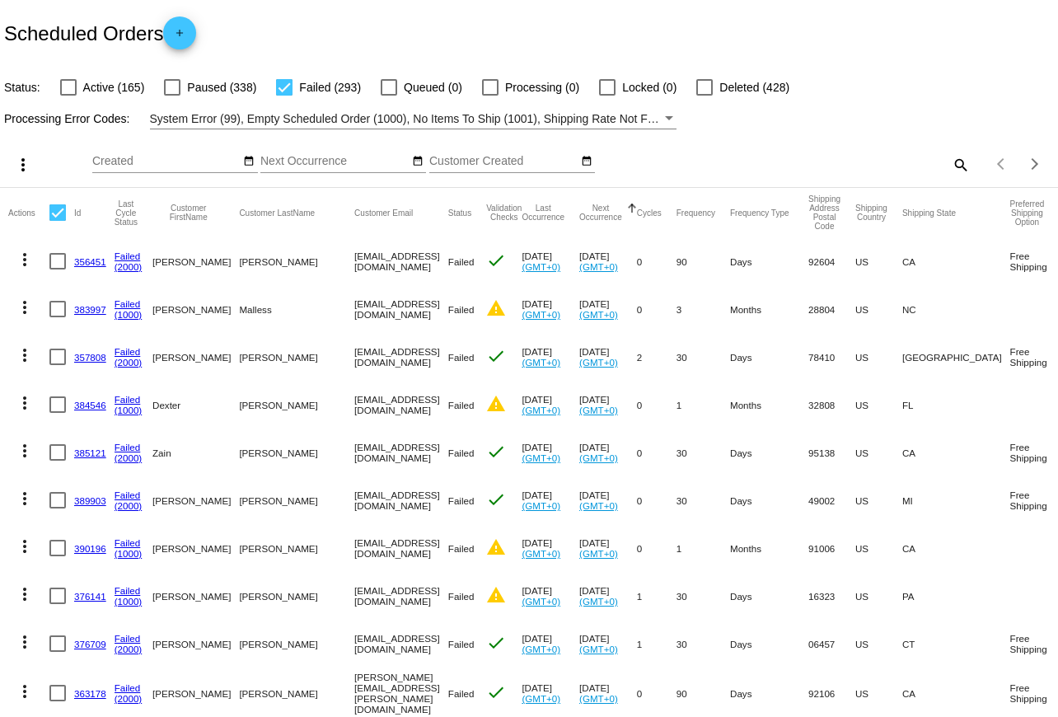
checkbox input "true"
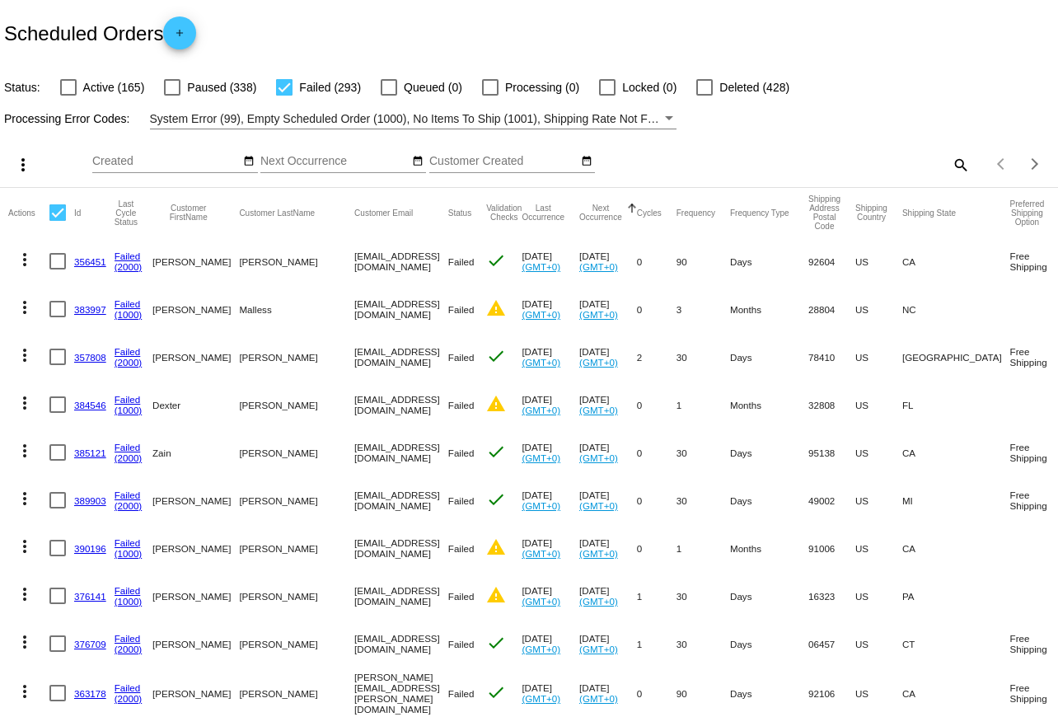
checkbox input "true"
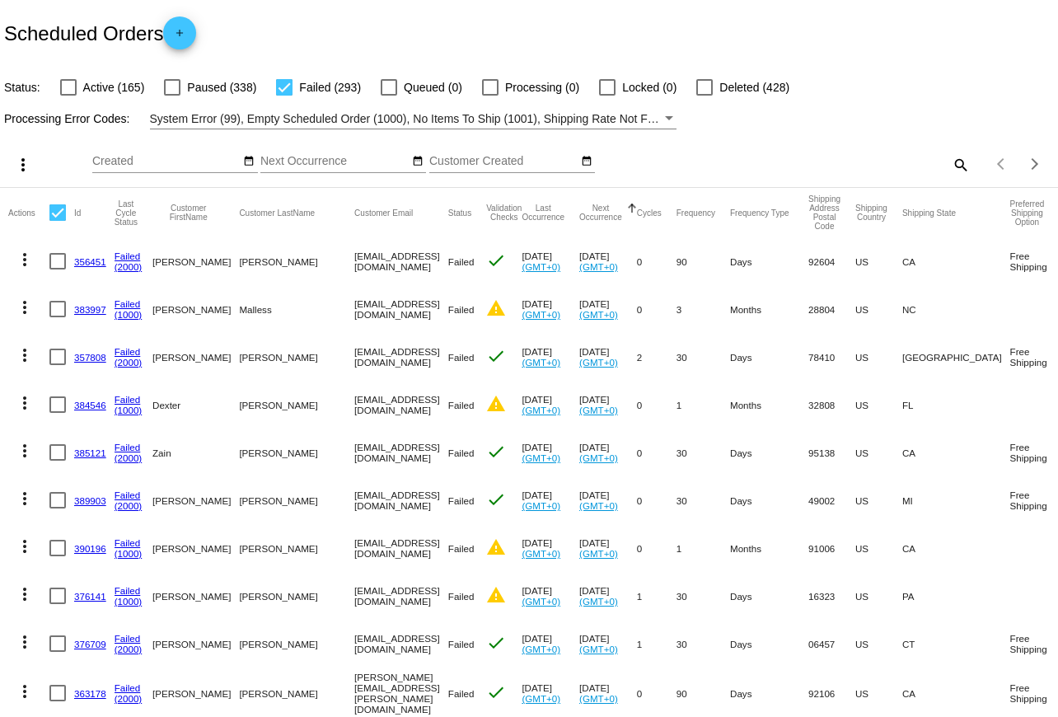
checkbox input "true"
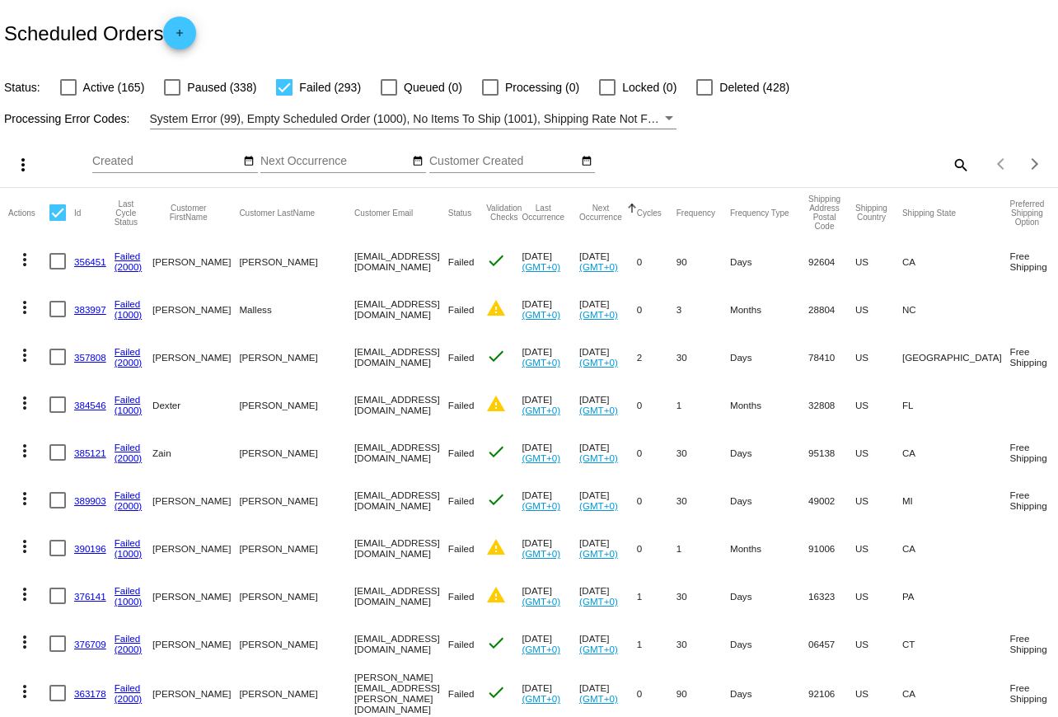
checkbox input "true"
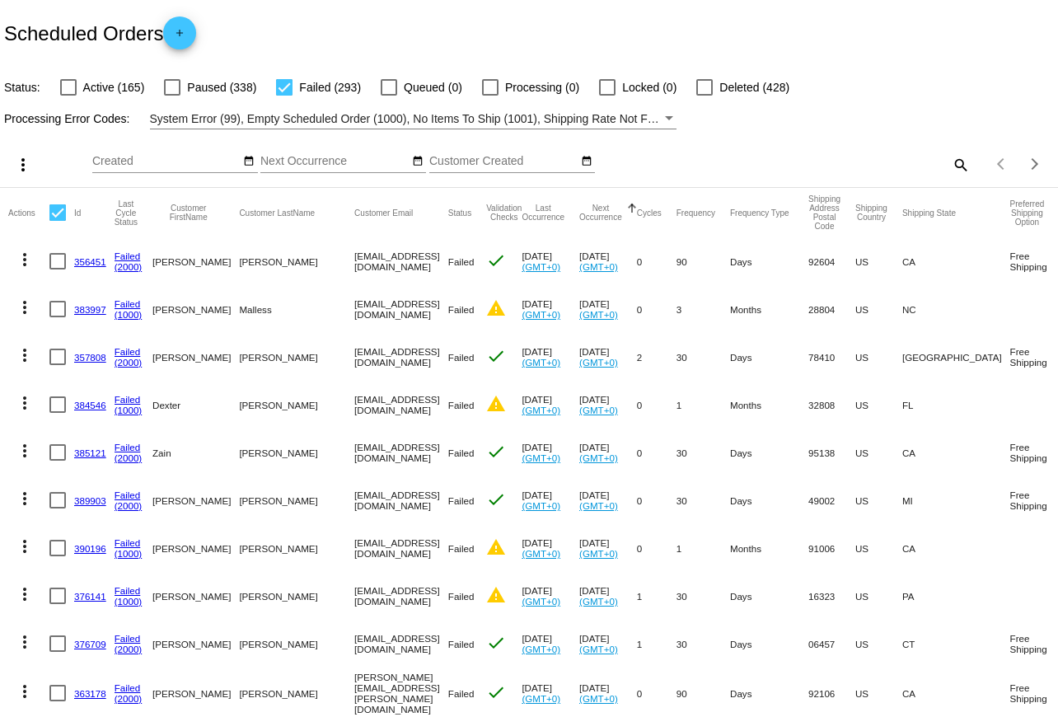
checkbox input "true"
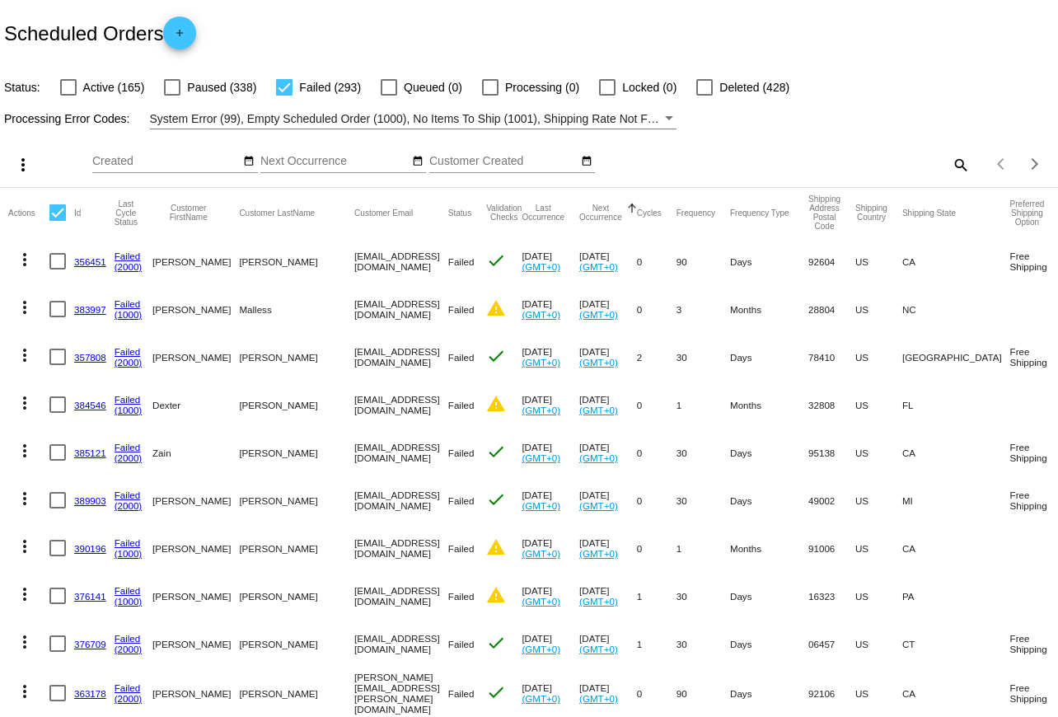
checkbox input "true"
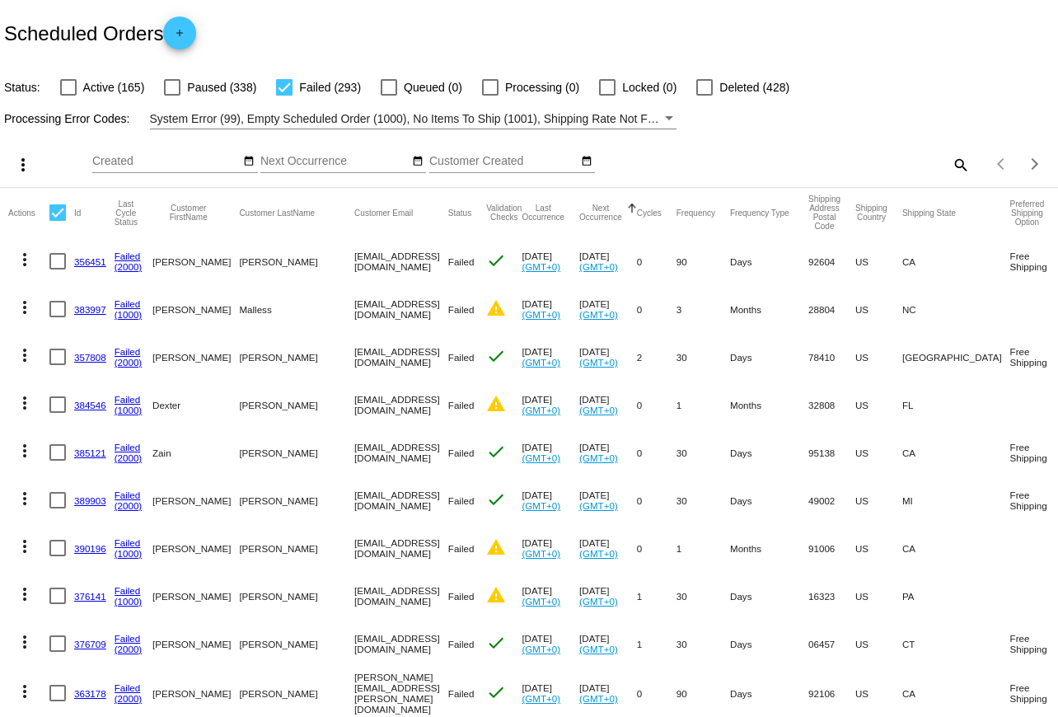
checkbox input "true"
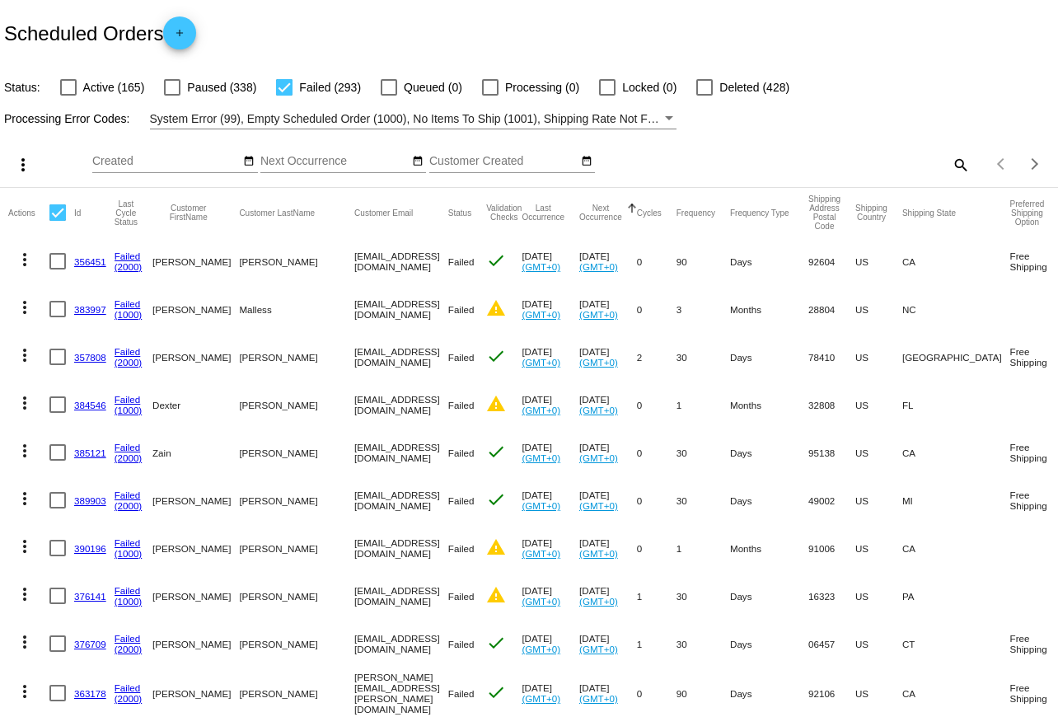
checkbox input "true"
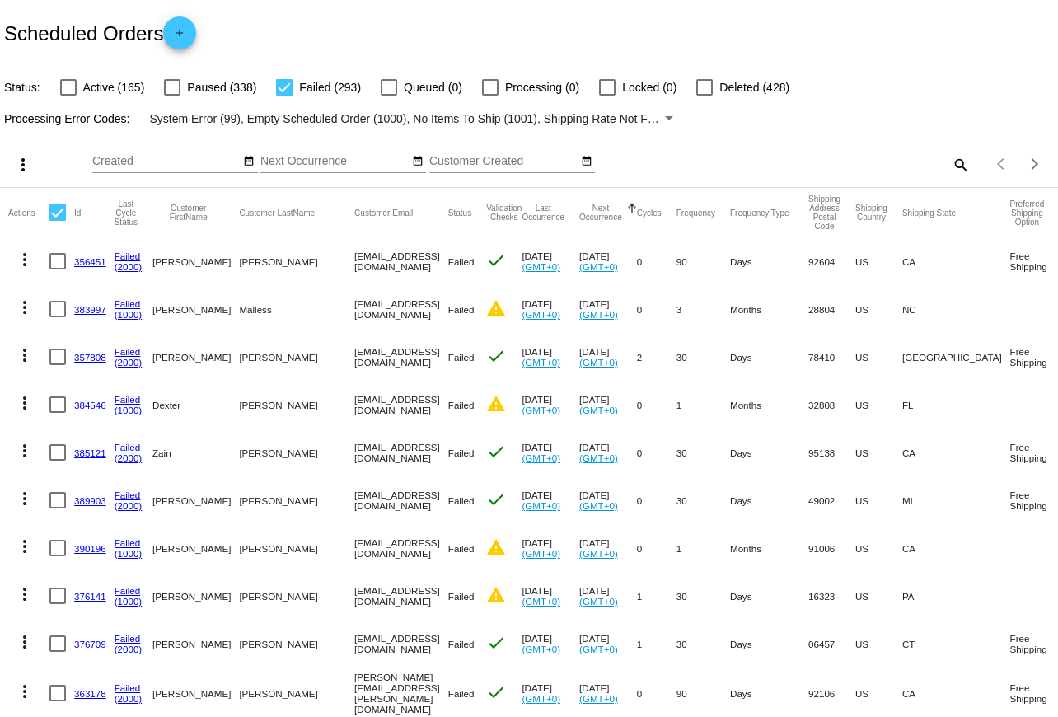
checkbox input "true"
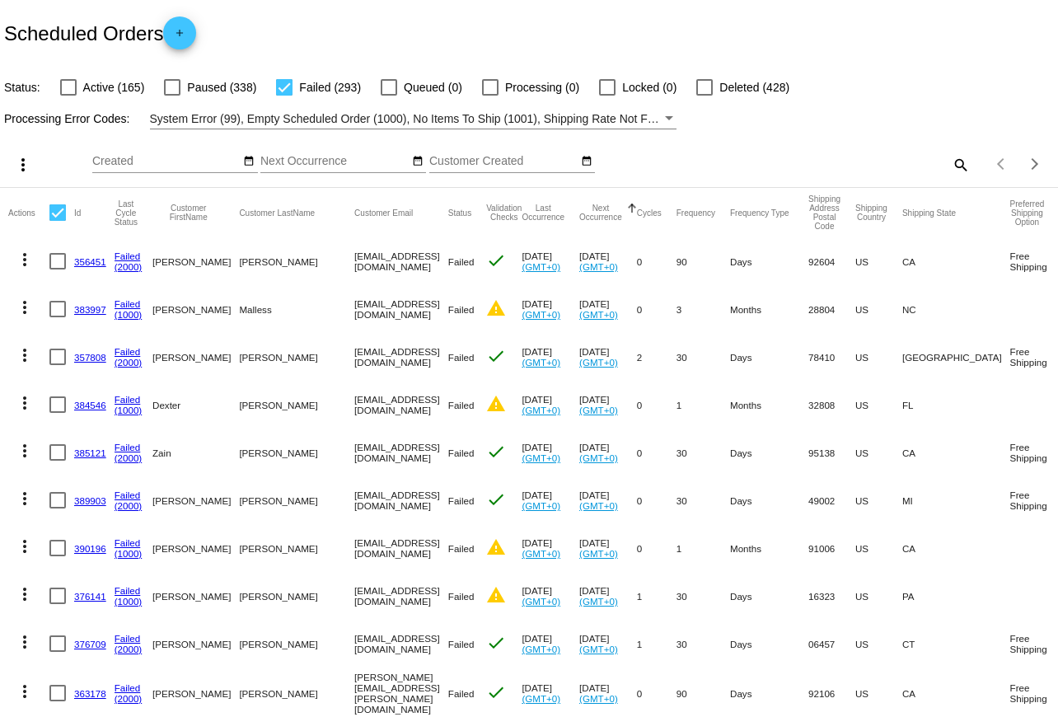
checkbox input "true"
click at [54, 212] on div at bounding box center [57, 212] width 16 height 16
click at [57, 221] on input "checkbox" at bounding box center [57, 221] width 1 height 1
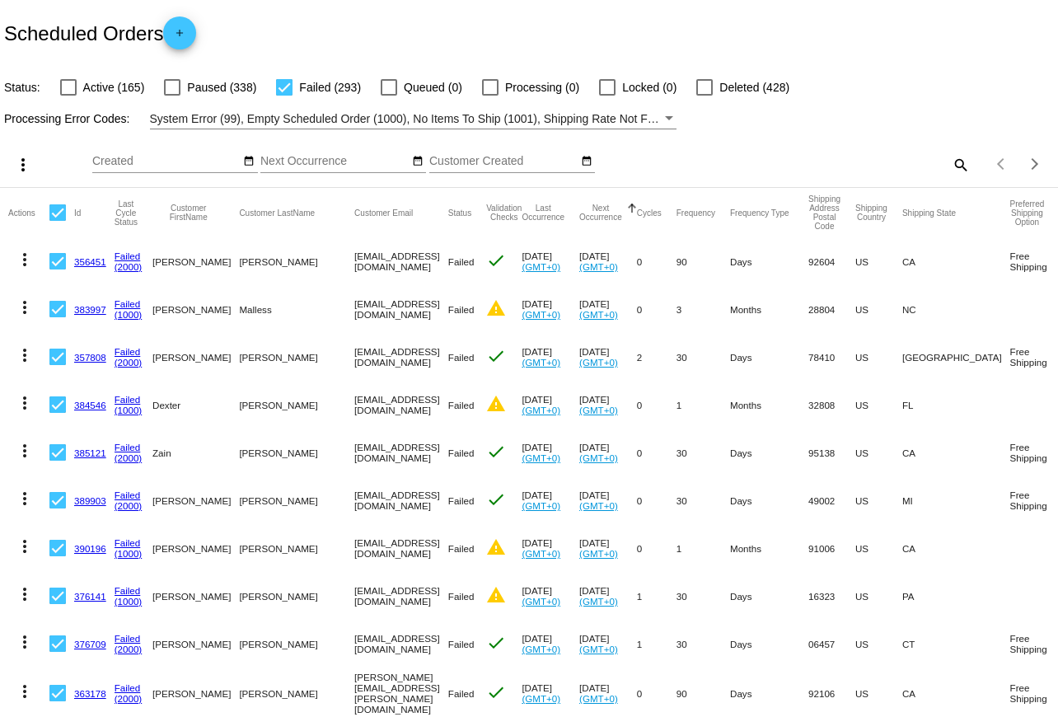
checkbox input "false"
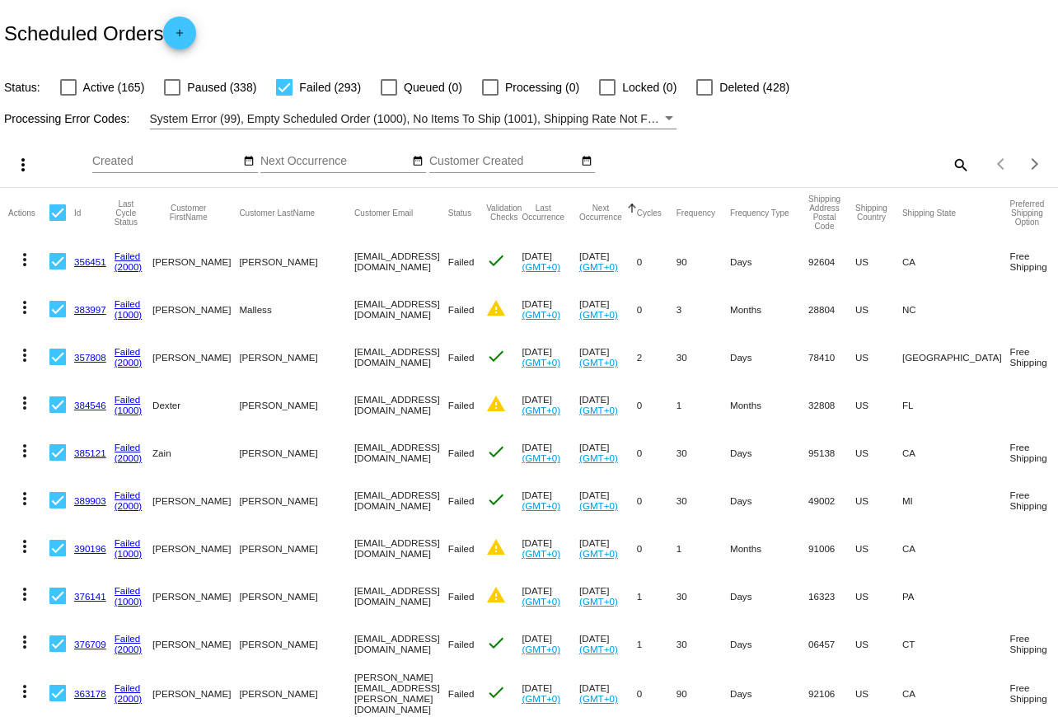
checkbox input "false"
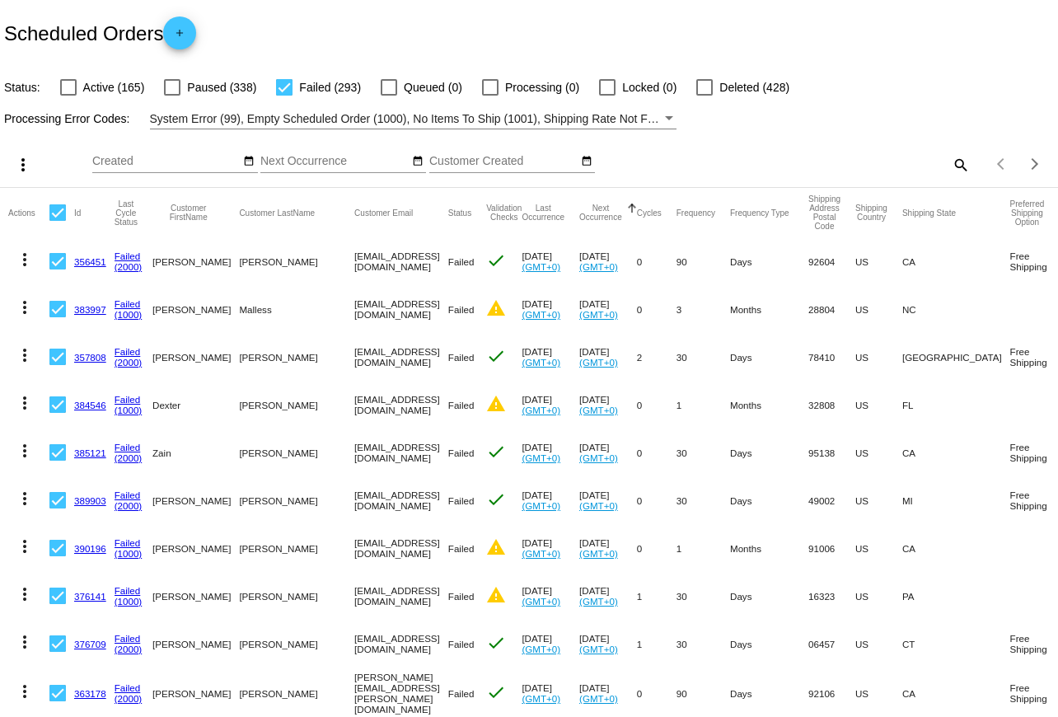
checkbox input "false"
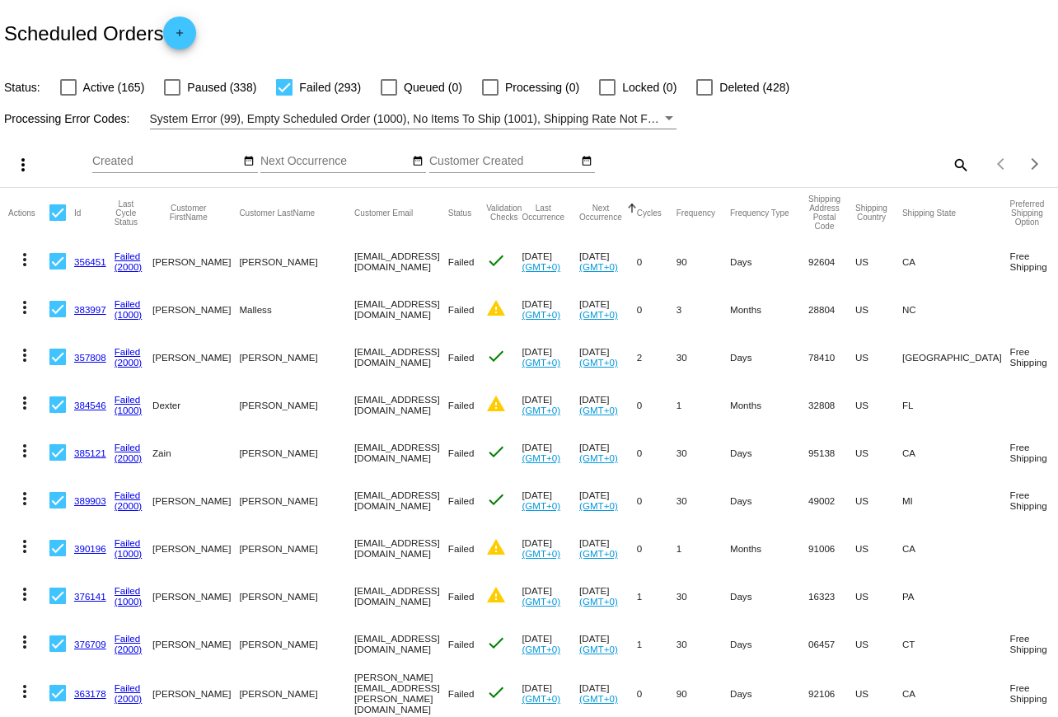
checkbox input "false"
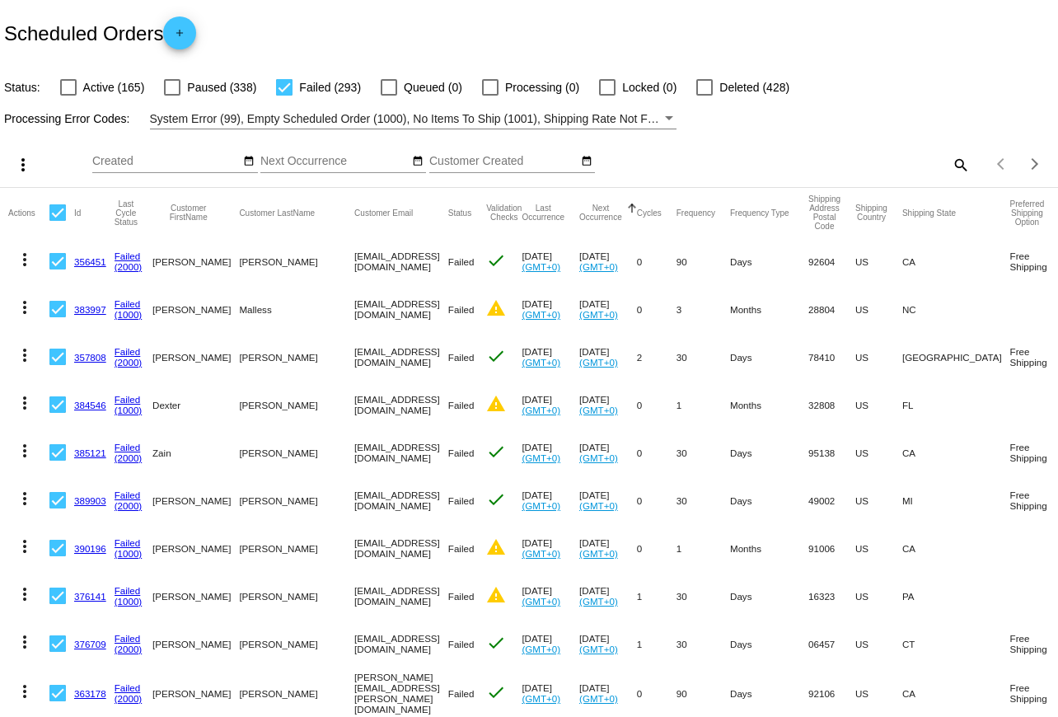
checkbox input "false"
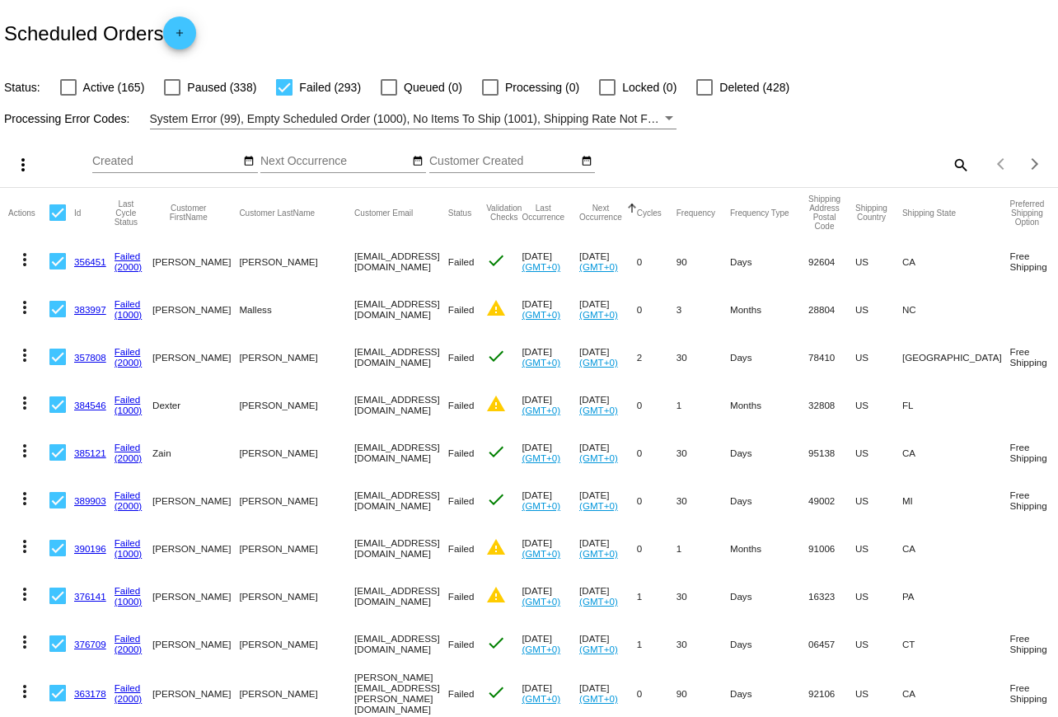
checkbox input "false"
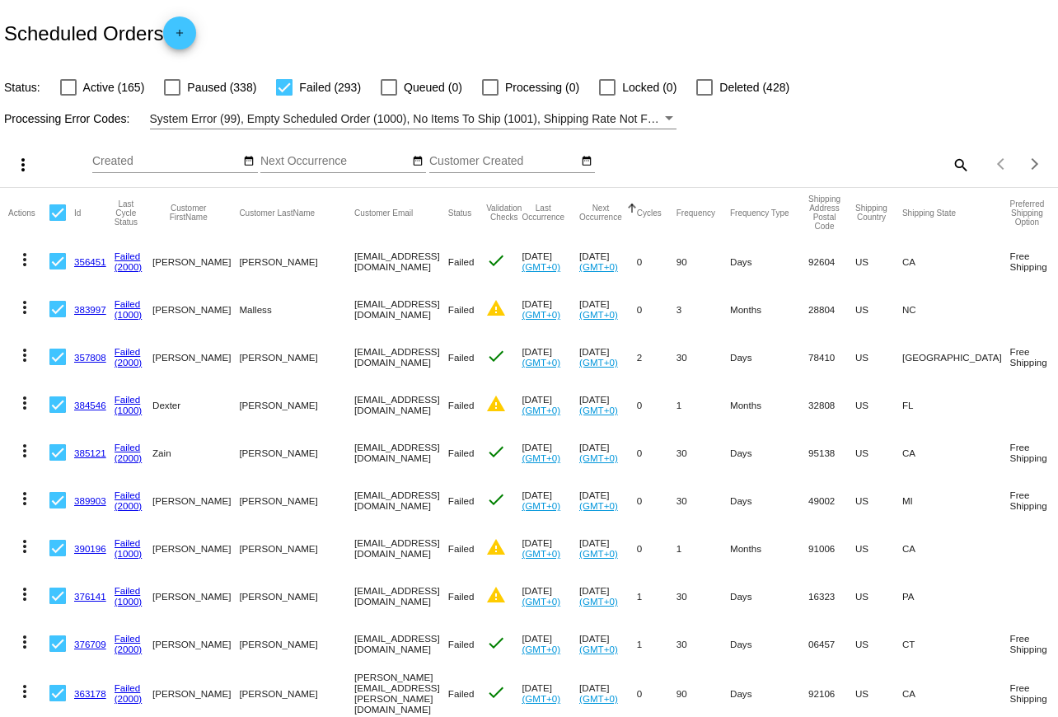
checkbox input "false"
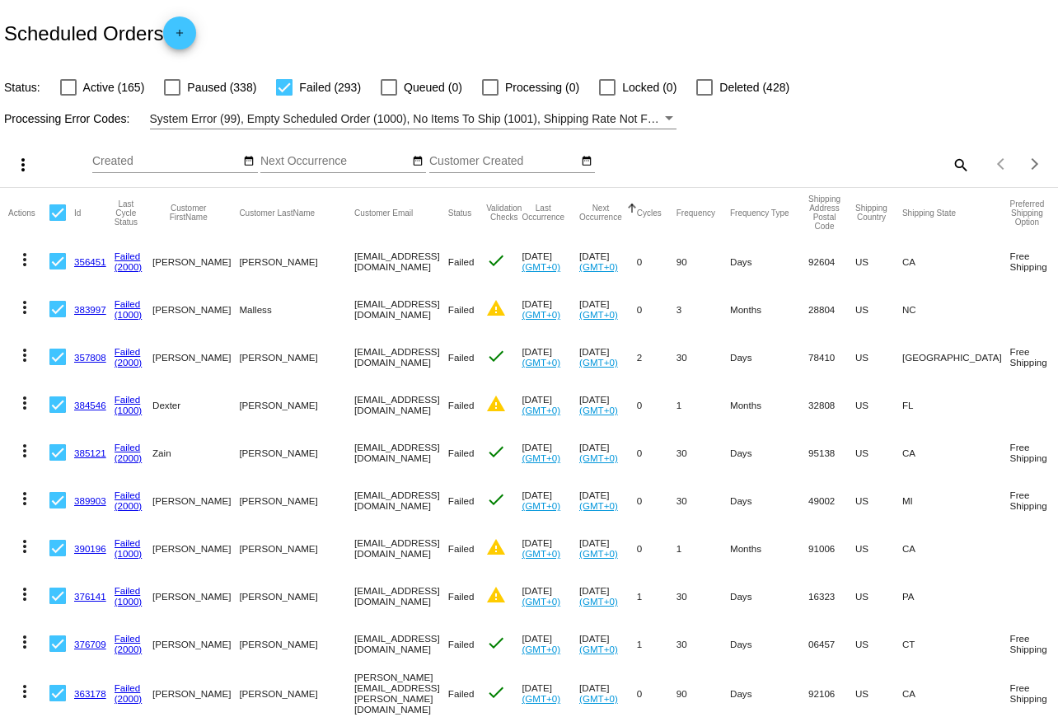
checkbox input "false"
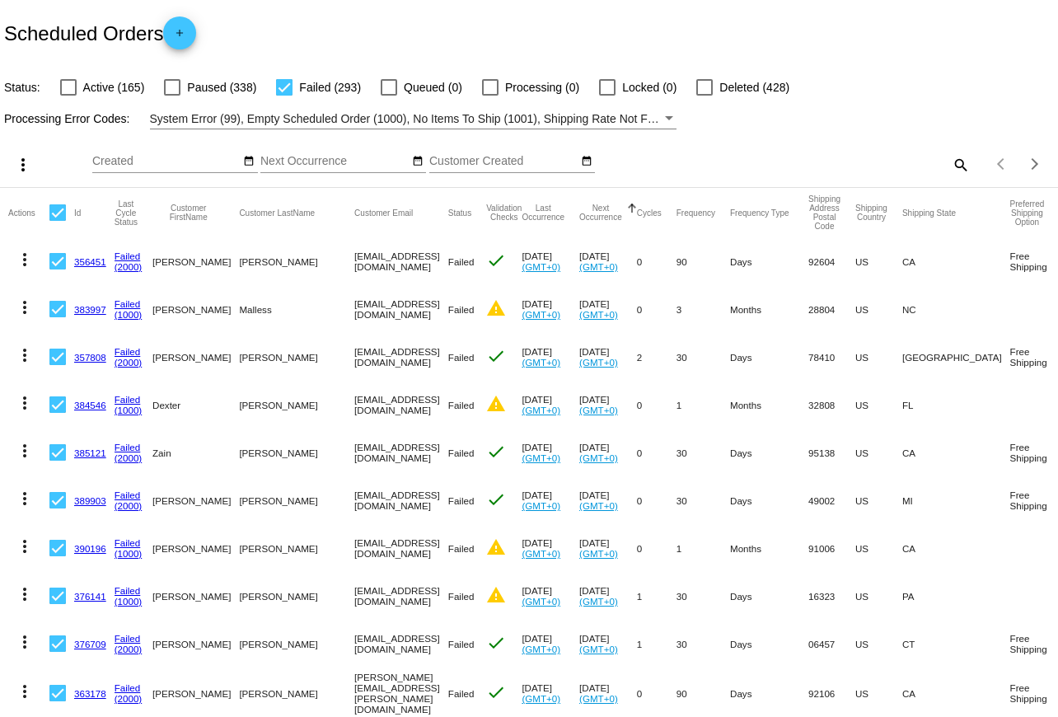
checkbox input "false"
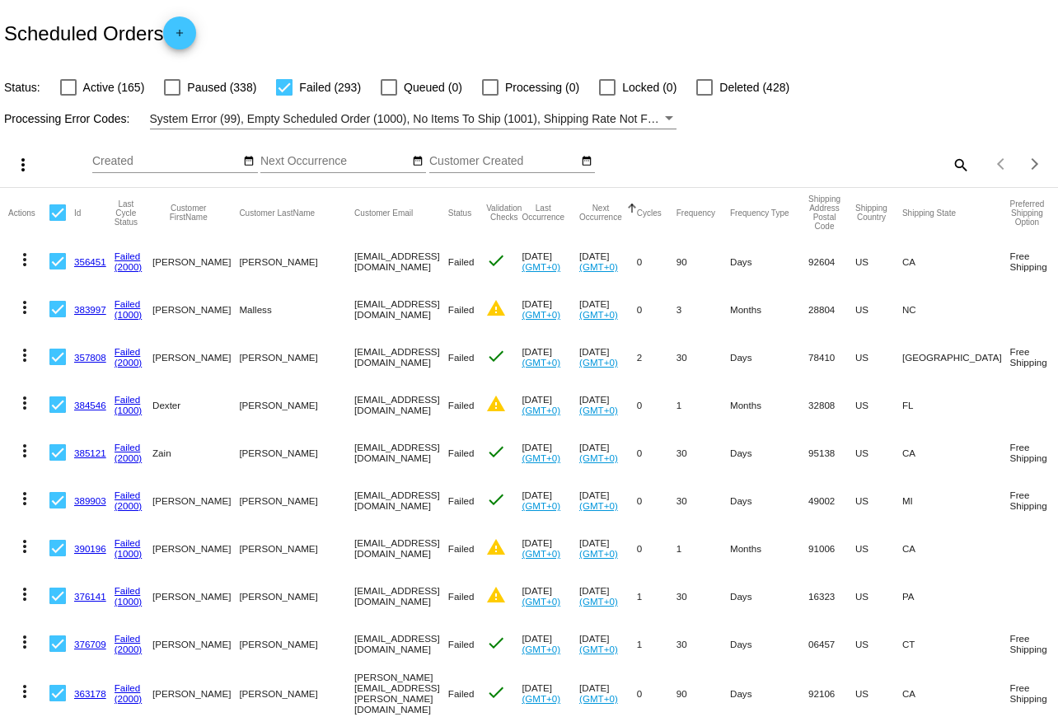
checkbox input "false"
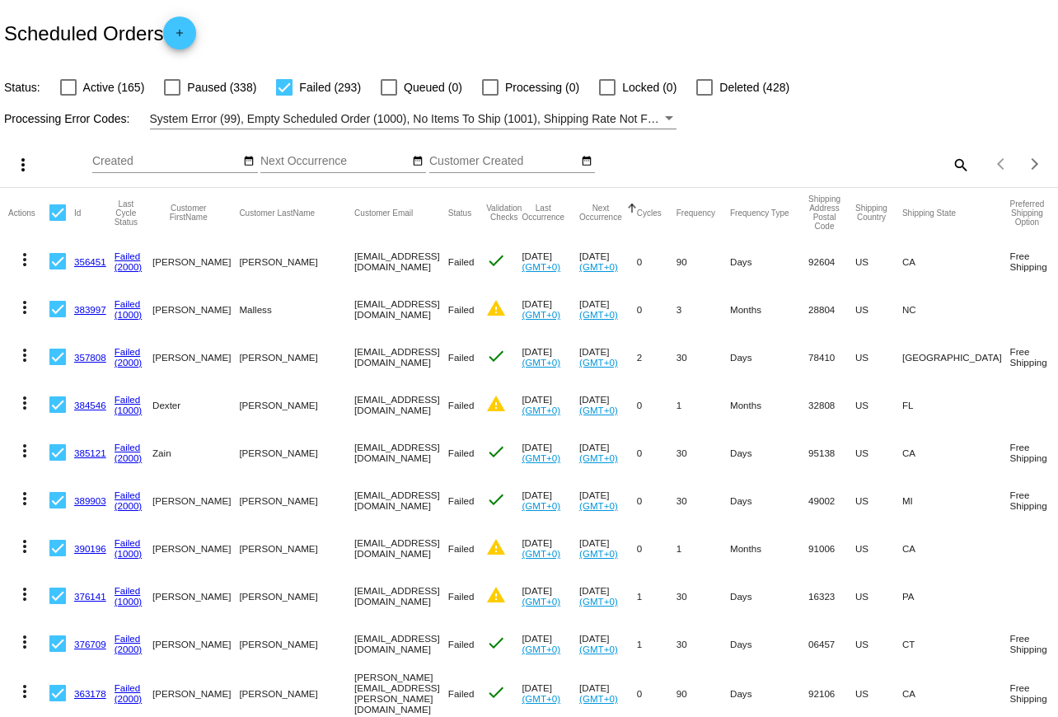
checkbox input "false"
click at [54, 212] on div at bounding box center [57, 212] width 16 height 16
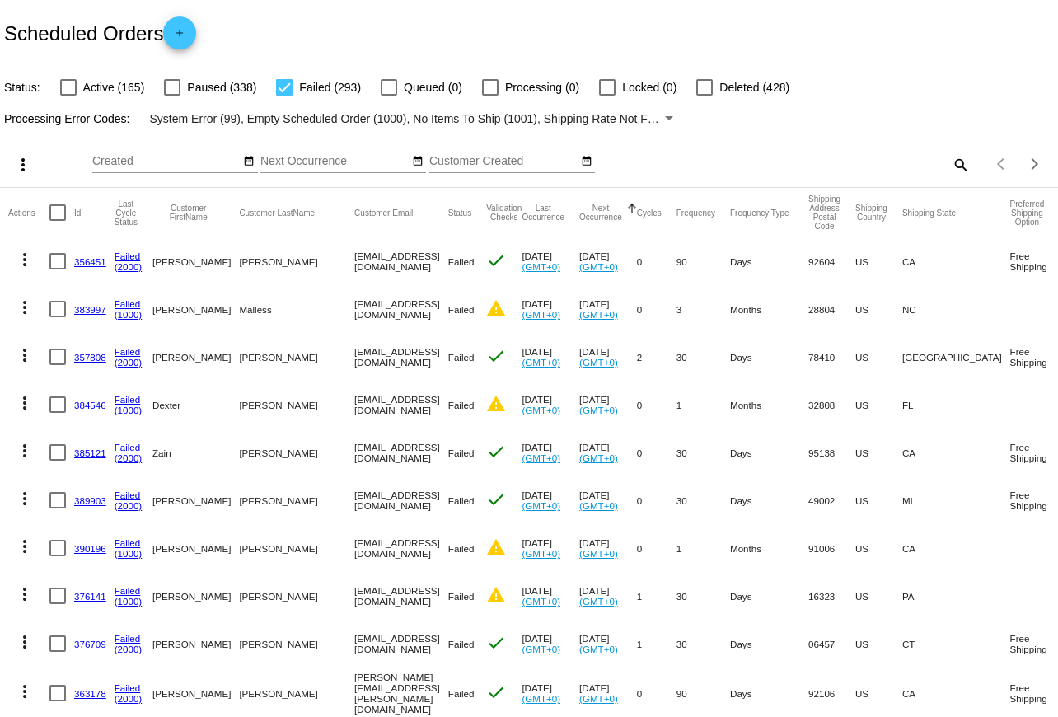
click at [57, 221] on input "checkbox" at bounding box center [57, 221] width 1 height 1
click at [27, 165] on mat-icon "more_vert" at bounding box center [23, 165] width 20 height 20
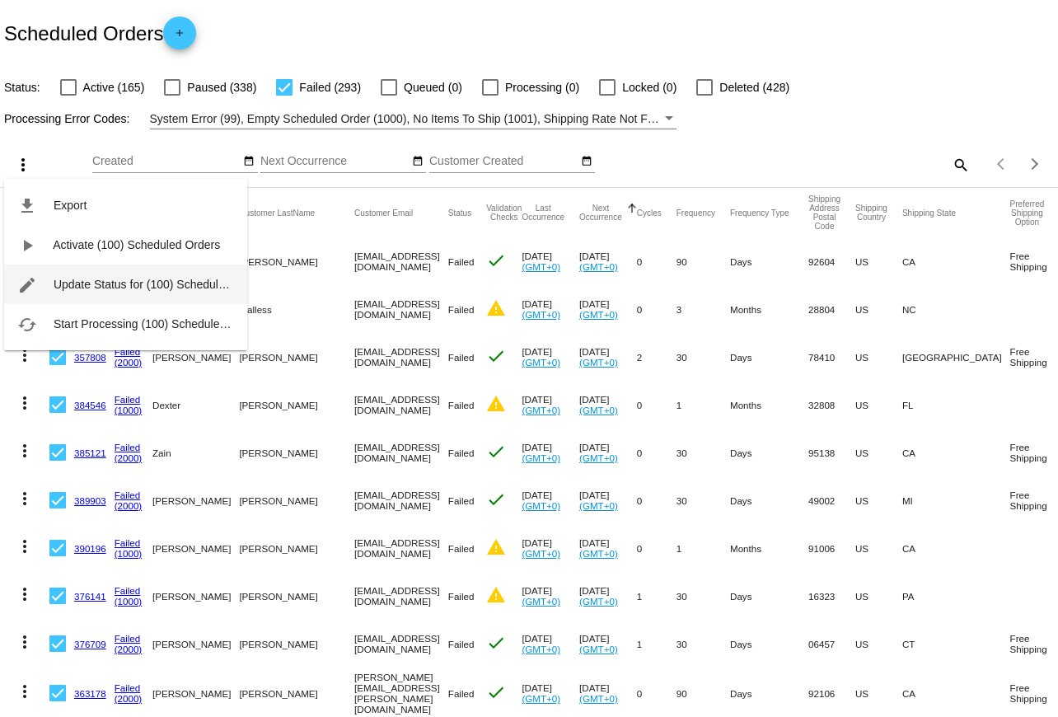
click at [56, 286] on span "Update Status for (100) Scheduled Orders" at bounding box center [162, 284] width 216 height 13
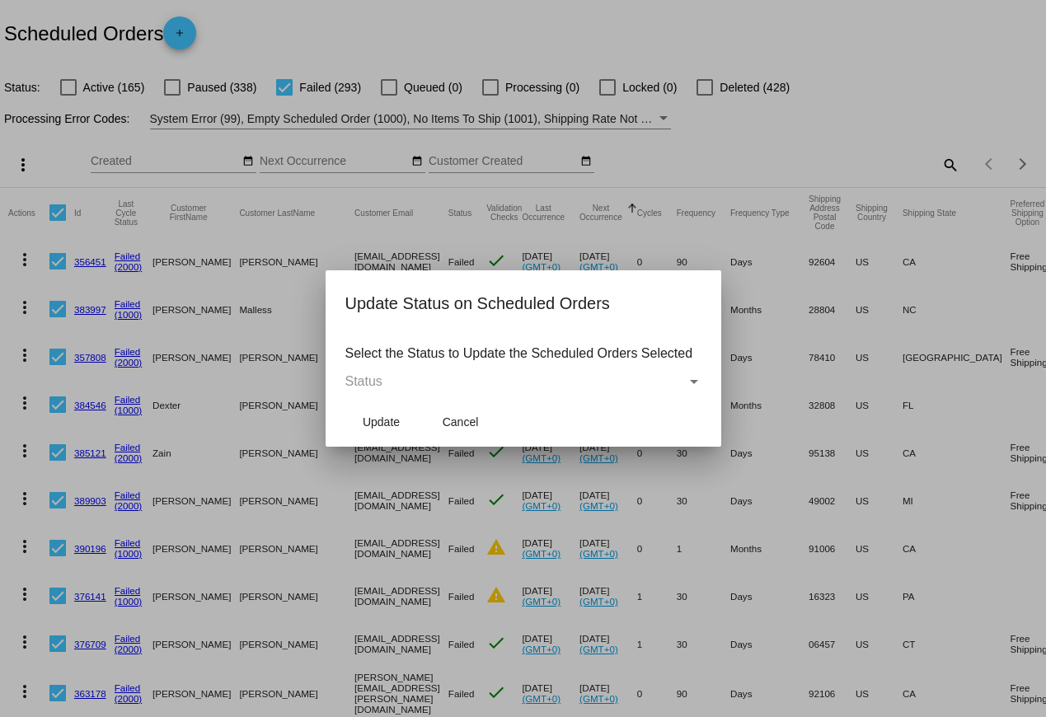
drag, startPoint x: 379, startPoint y: 424, endPoint x: 433, endPoint y: 377, distance: 71.3
click at [433, 377] on div "Update Status on Scheduled Orders Select the Status to Update the Scheduled Ord…" at bounding box center [523, 368] width 356 height 157
click at [434, 377] on div "Status" at bounding box center [515, 381] width 341 height 15
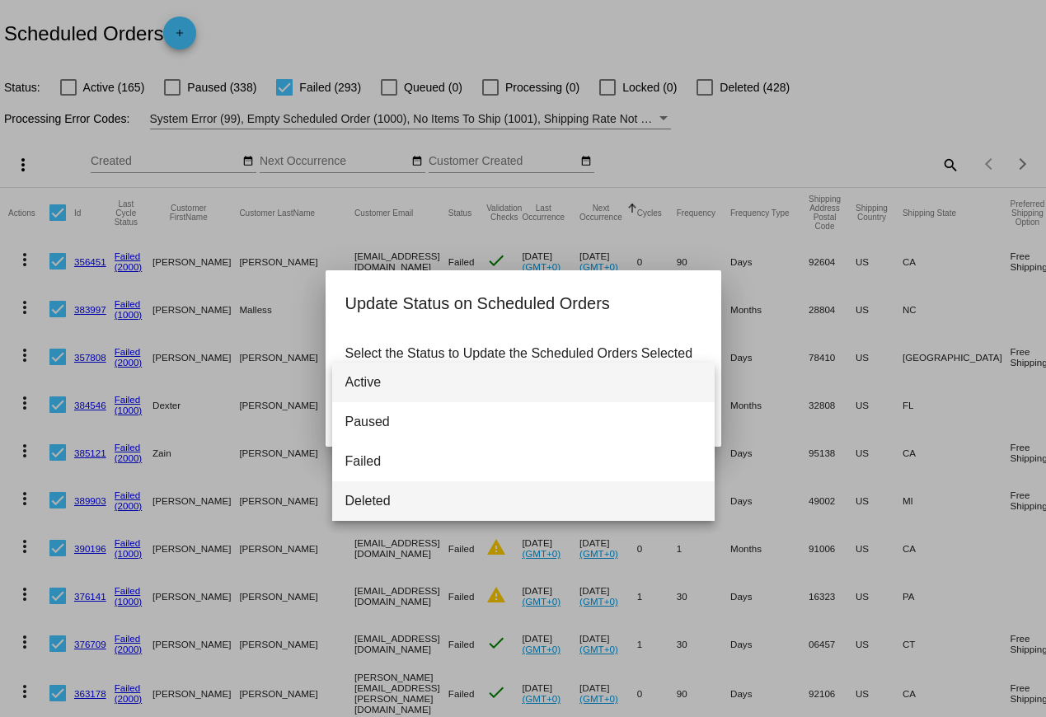
click at [394, 490] on span "Deleted" at bounding box center [523, 501] width 356 height 40
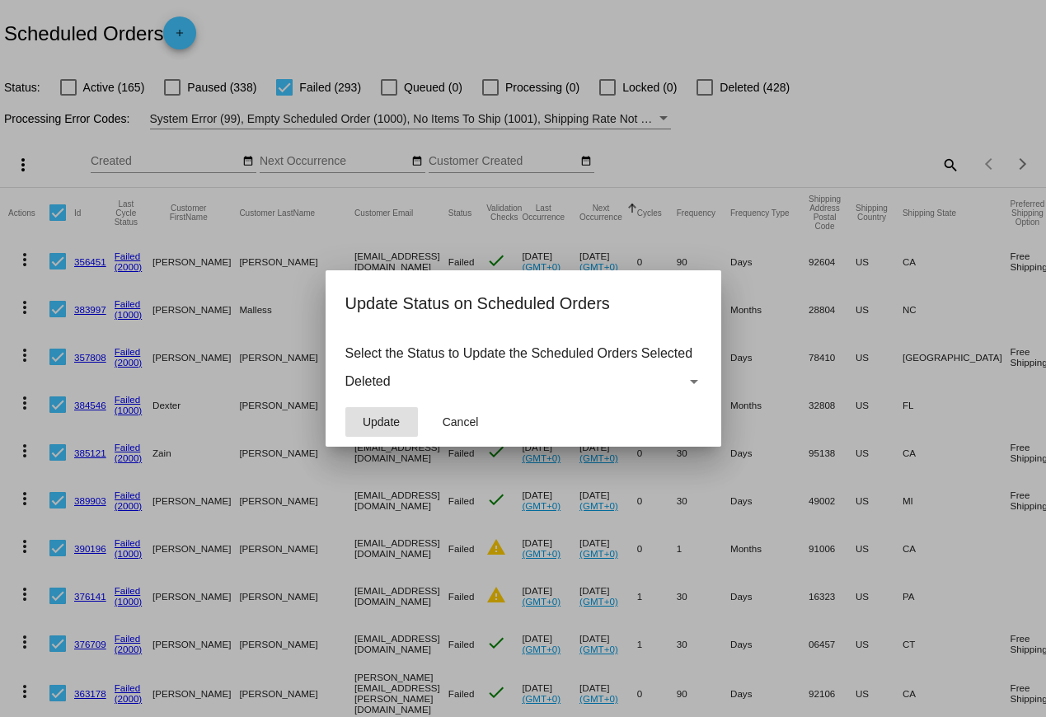
click at [378, 424] on span "Update" at bounding box center [381, 421] width 37 height 13
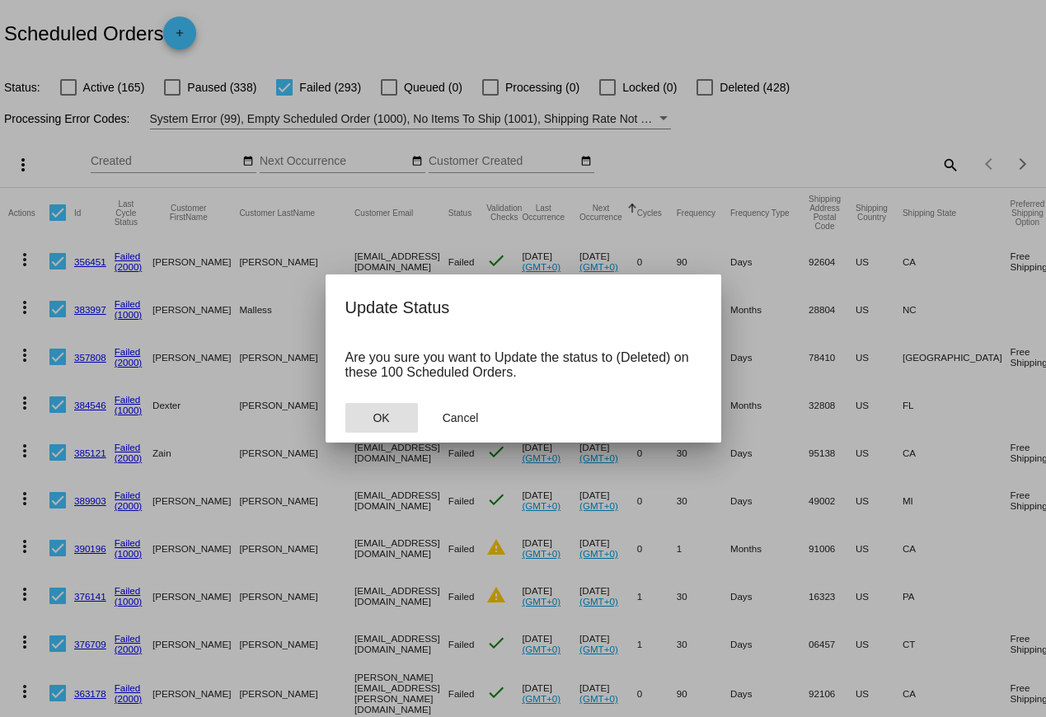
click at [392, 426] on button "OK" at bounding box center [381, 418] width 73 height 30
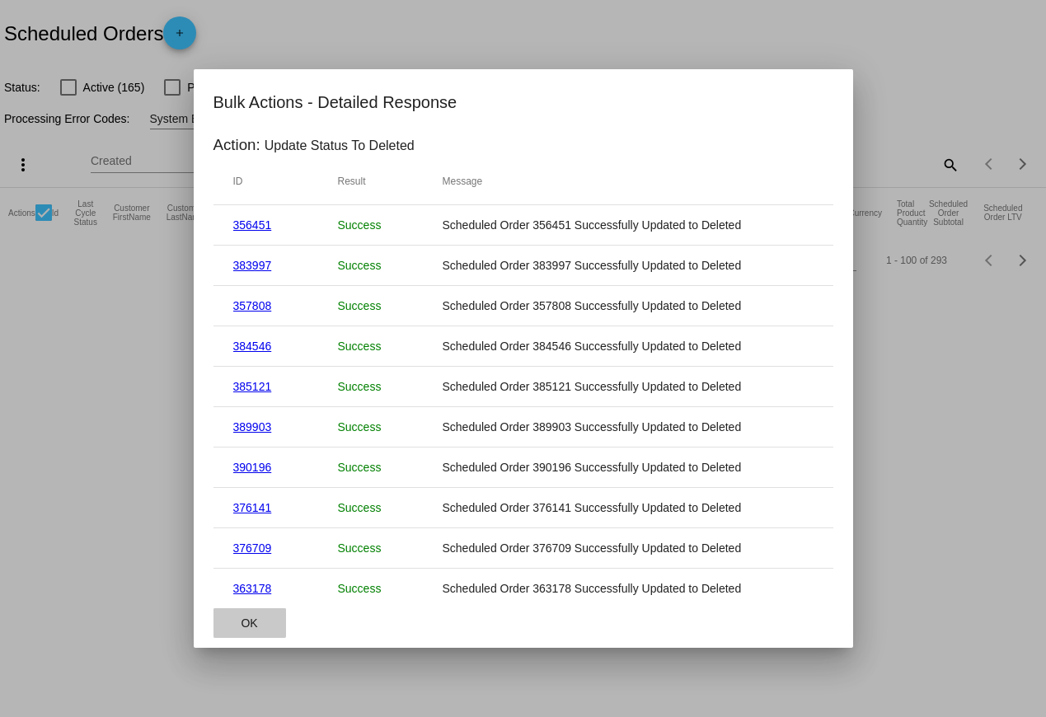
click at [249, 509] on span "OK" at bounding box center [249, 623] width 16 height 13
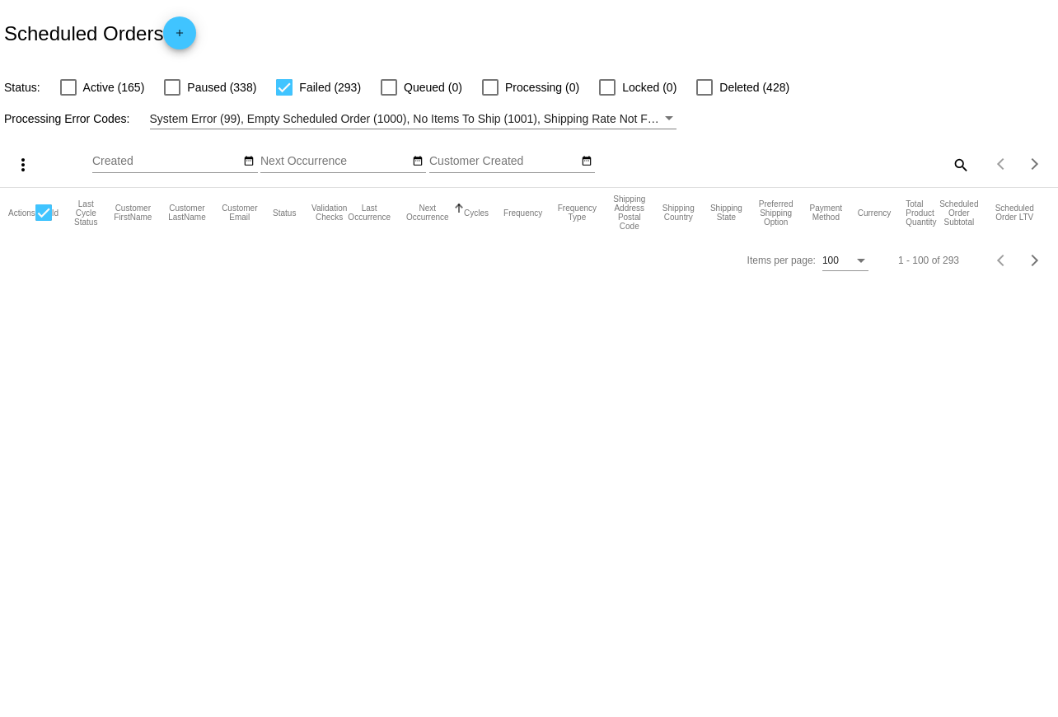
click at [101, 342] on body "Scheduled Orders add Status: Active (165) Paused (338) Failed (293) Queued (0) …" at bounding box center [529, 358] width 1058 height 717
